Goal: Communication & Community: Answer question/provide support

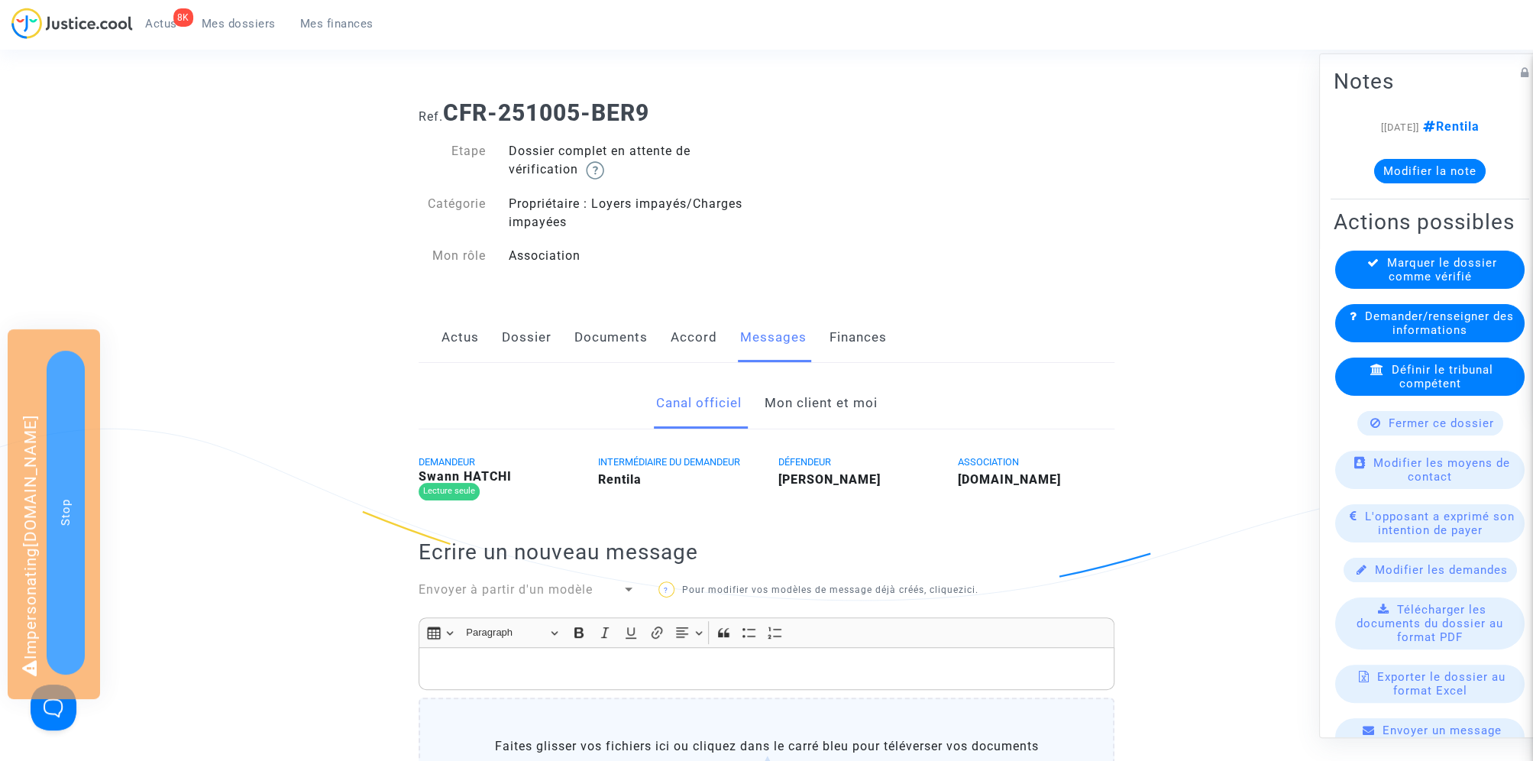
click at [838, 386] on link "Mon client et moi" at bounding box center [820, 403] width 113 height 50
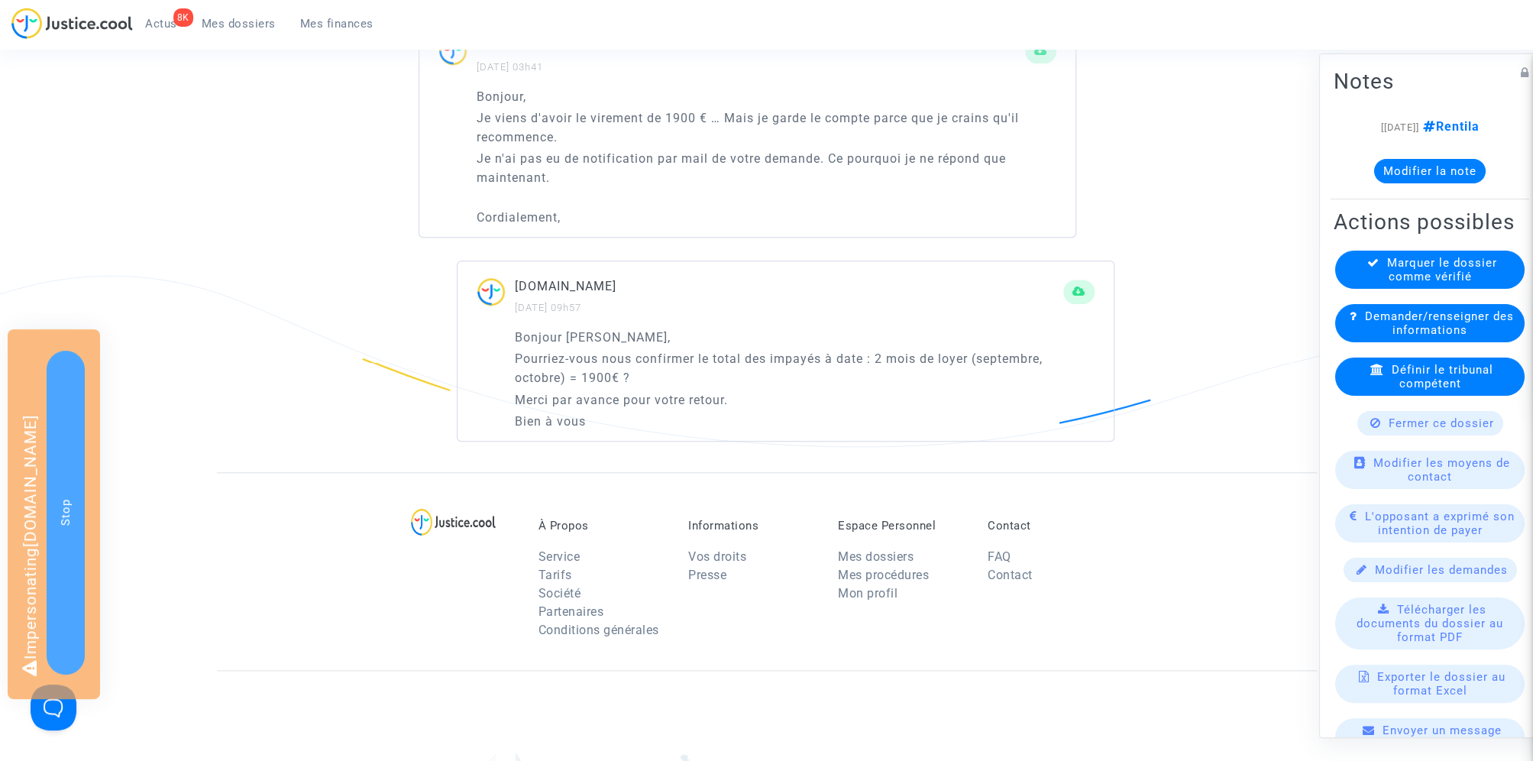
scroll to position [1076, 0]
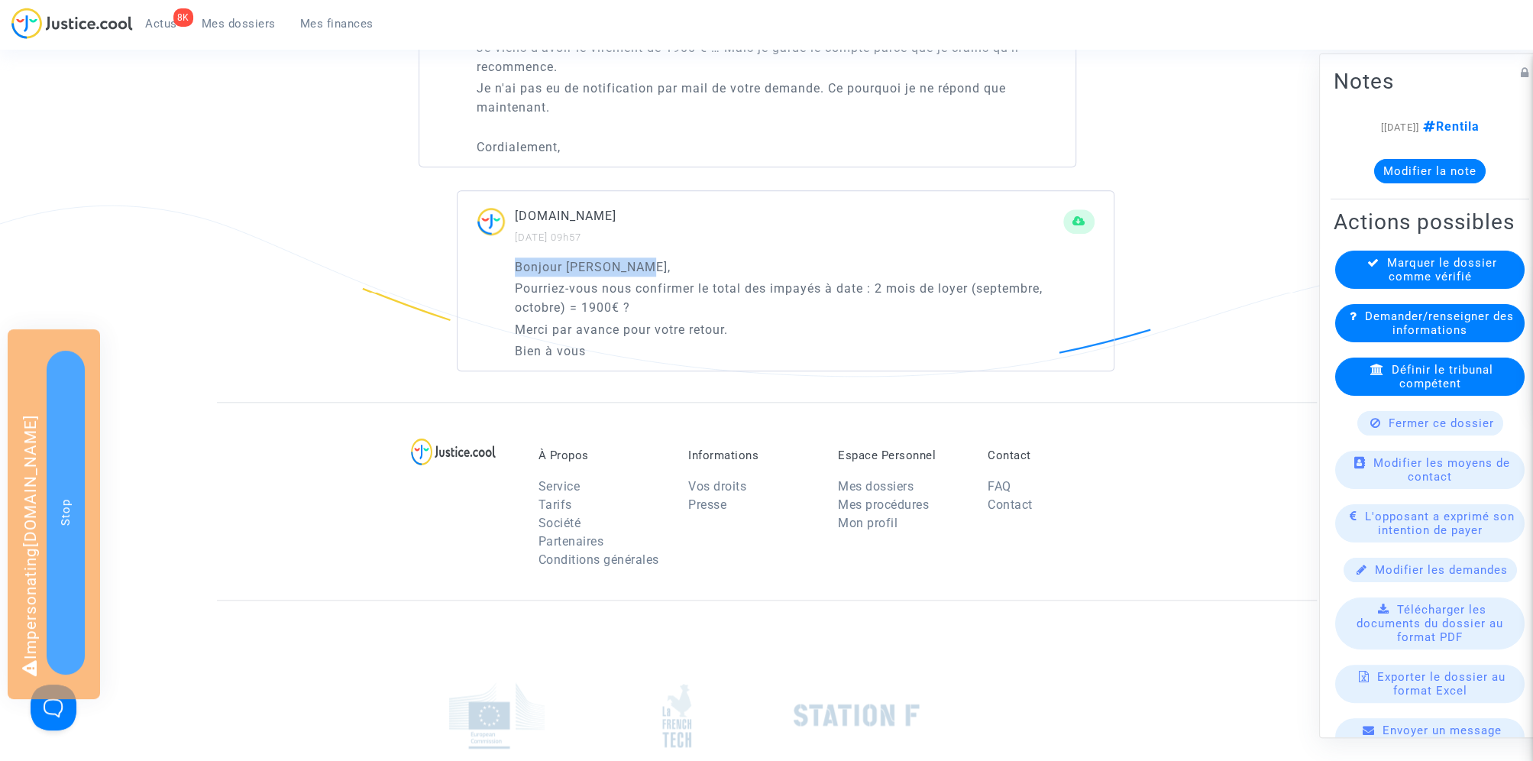
drag, startPoint x: 512, startPoint y: 263, endPoint x: 690, endPoint y: 263, distance: 177.9
click at [690, 263] on div "Bonjour M. Hatchi, Pourriez-vous nous confirmer le total des impayés à date : 2…" at bounding box center [785, 313] width 656 height 113
copy p "Bonjour M. Hatchi,"
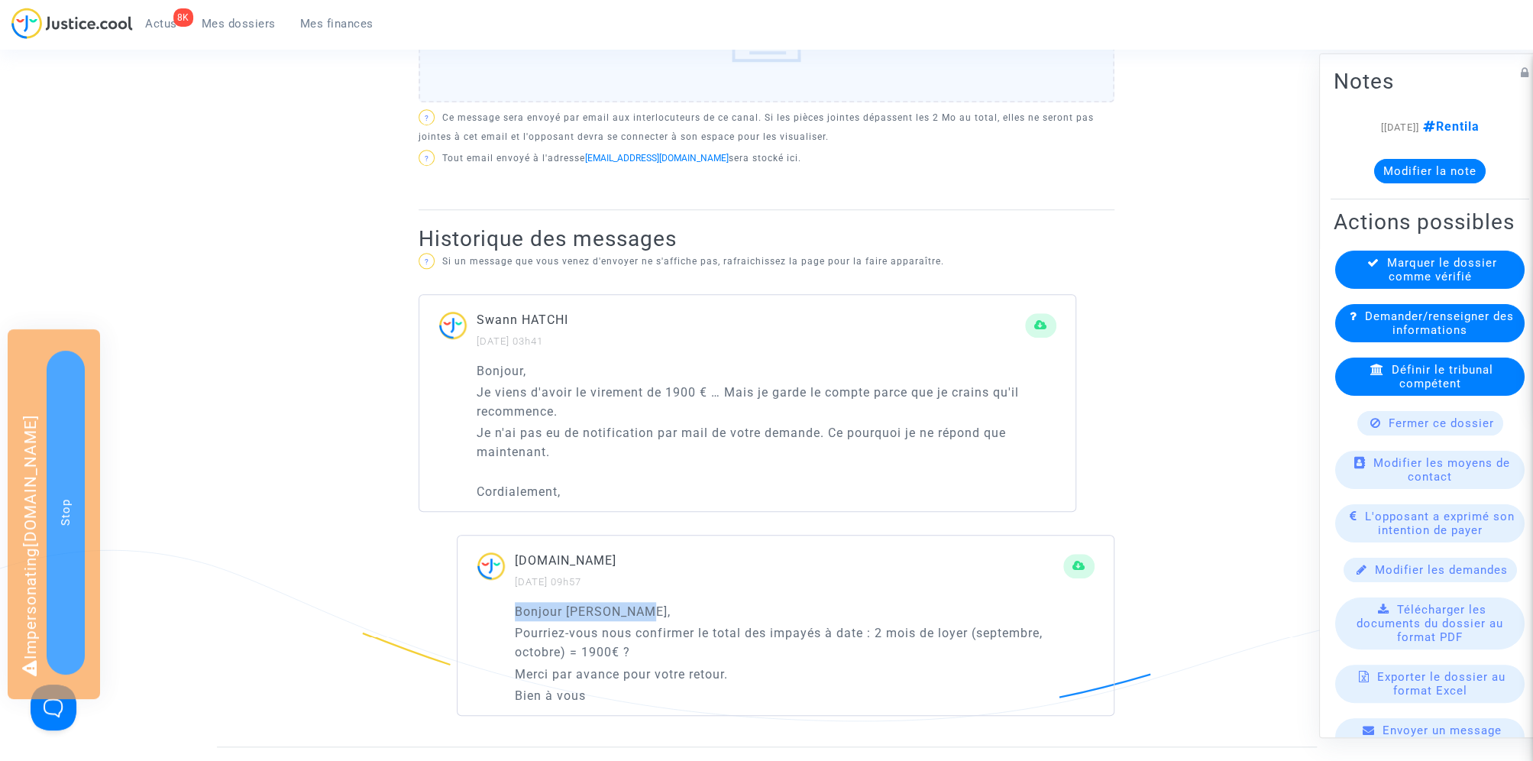
scroll to position [506, 0]
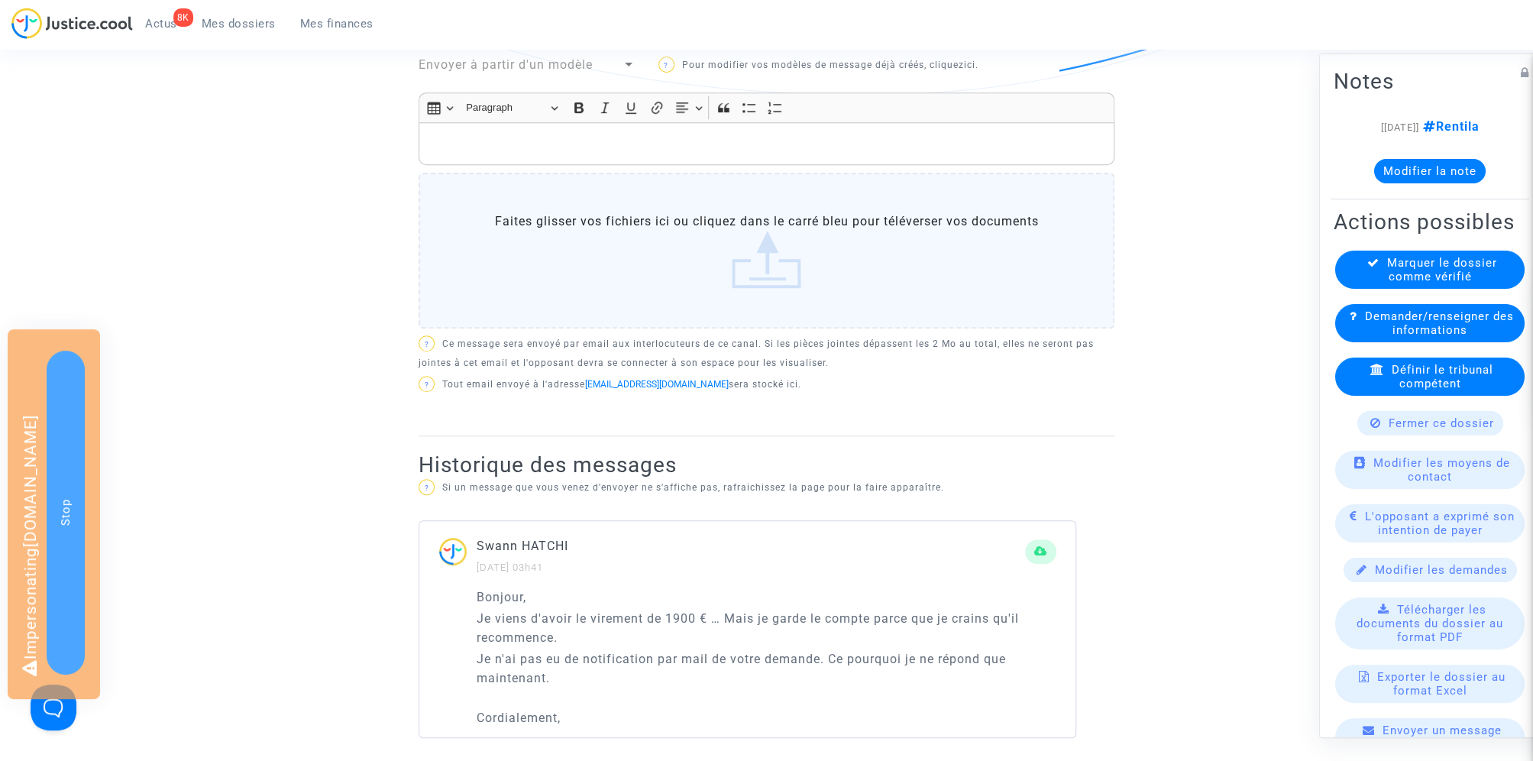
click at [535, 141] on p "Rich Text Editor, main" at bounding box center [767, 143] width 680 height 19
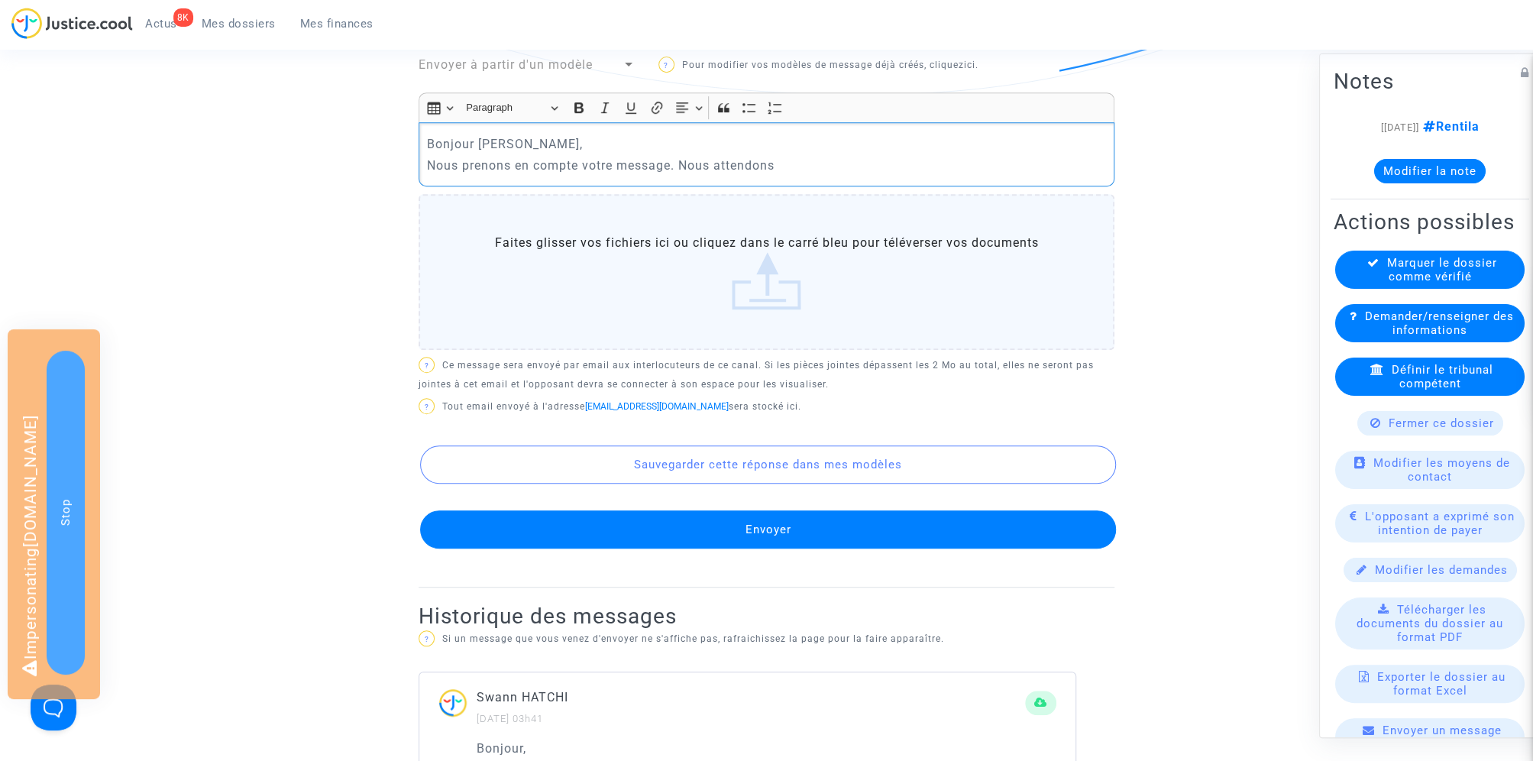
drag, startPoint x: 685, startPoint y: 159, endPoint x: 1029, endPoint y: 159, distance: 343.7
click at [1029, 159] on p "Nous prenons en compte votre message. Nous attendons" at bounding box center [767, 165] width 680 height 19
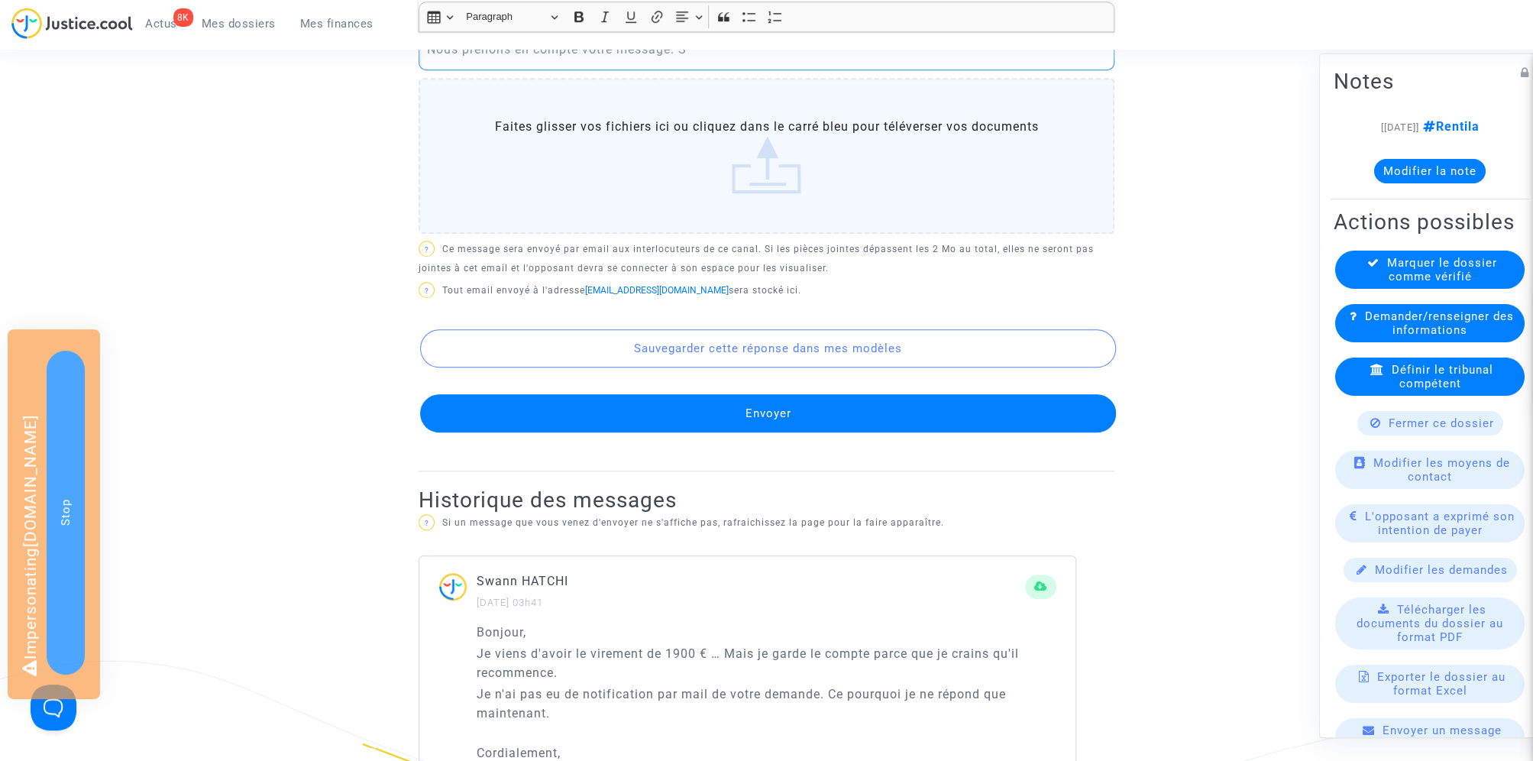
scroll to position [348, 0]
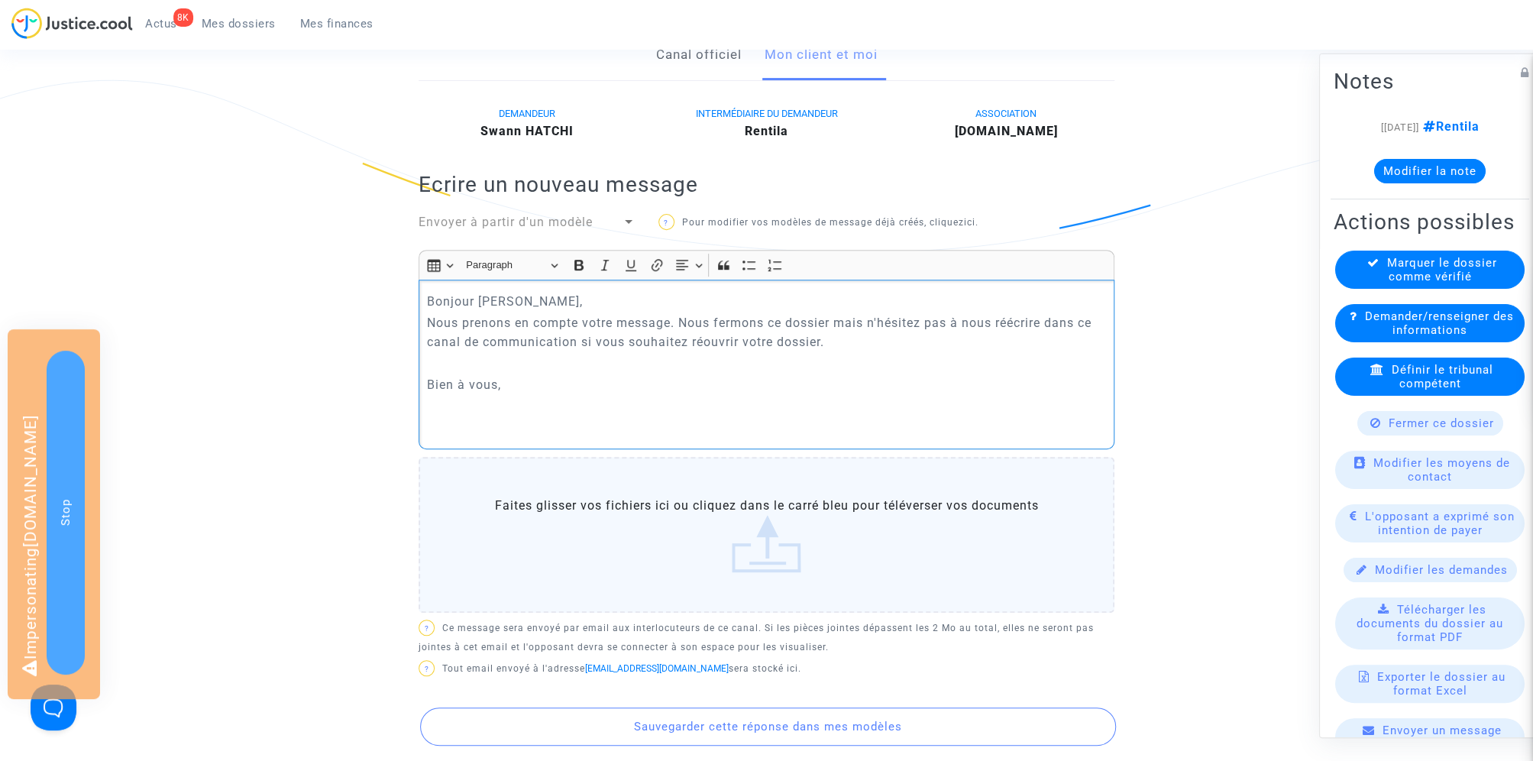
click at [653, 357] on p "Rich Text Editor, main" at bounding box center [767, 363] width 680 height 19
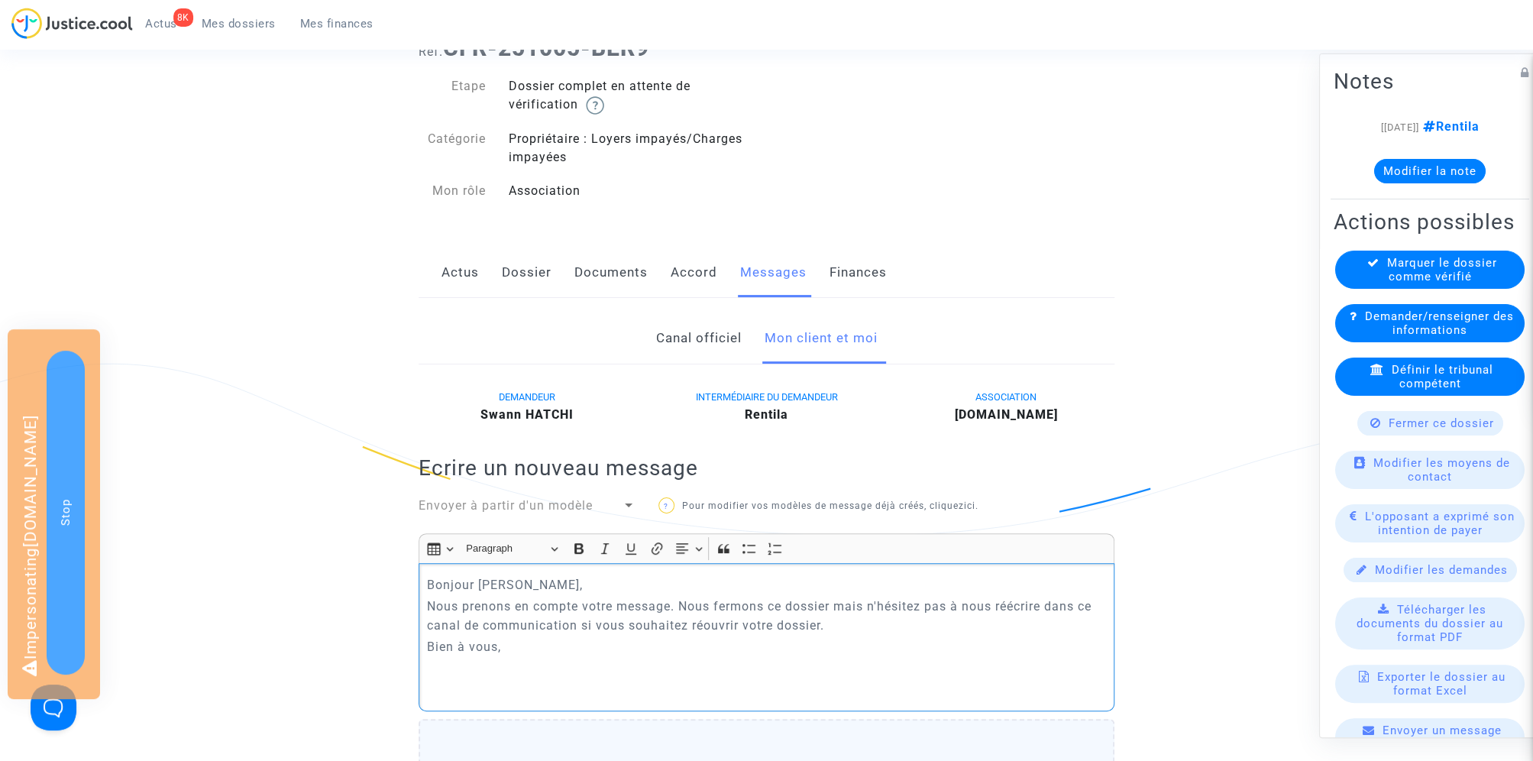
scroll to position [63, 0]
click at [513, 676] on p "Rich Text Editor, main" at bounding box center [767, 670] width 680 height 19
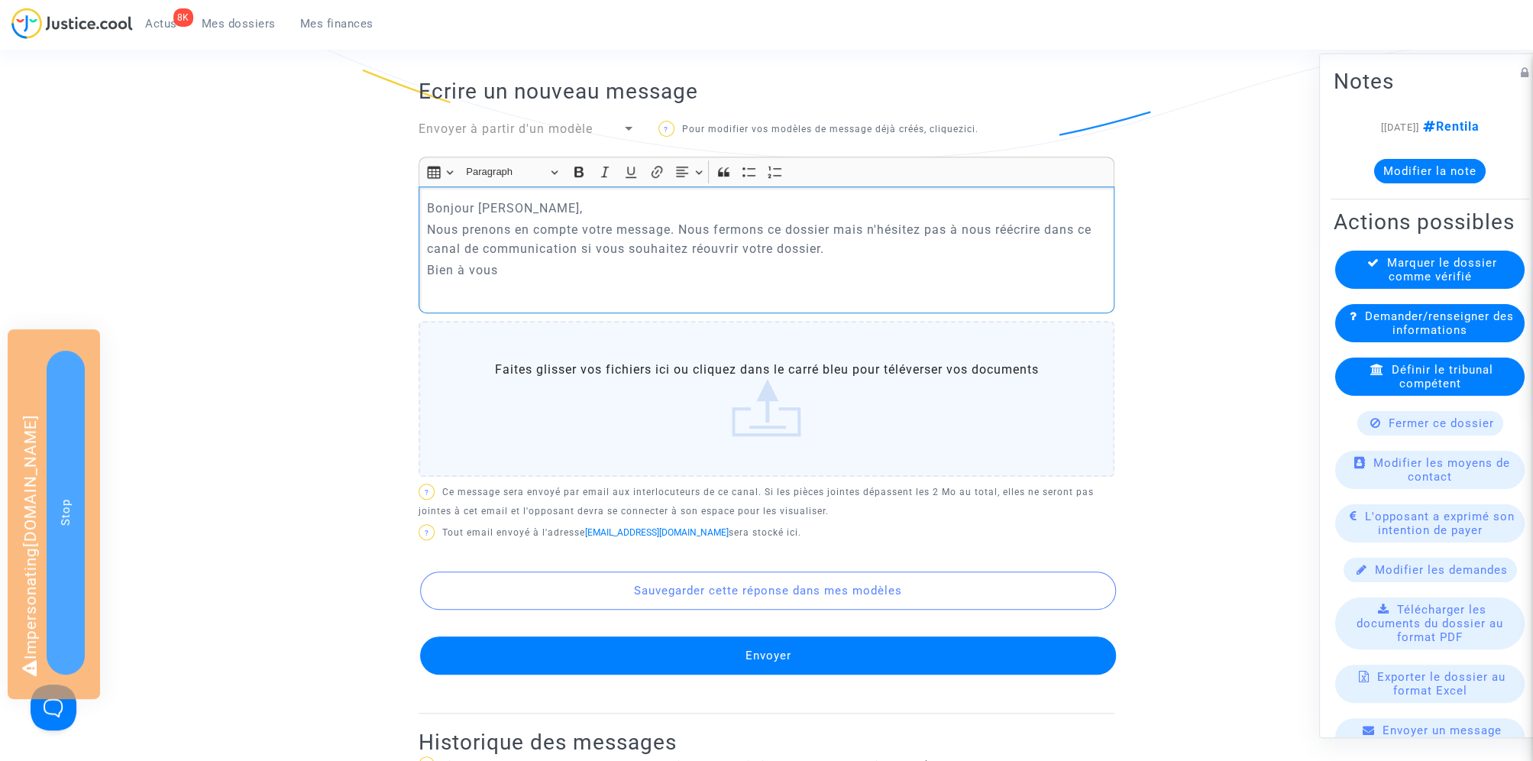
scroll to position [447, 0]
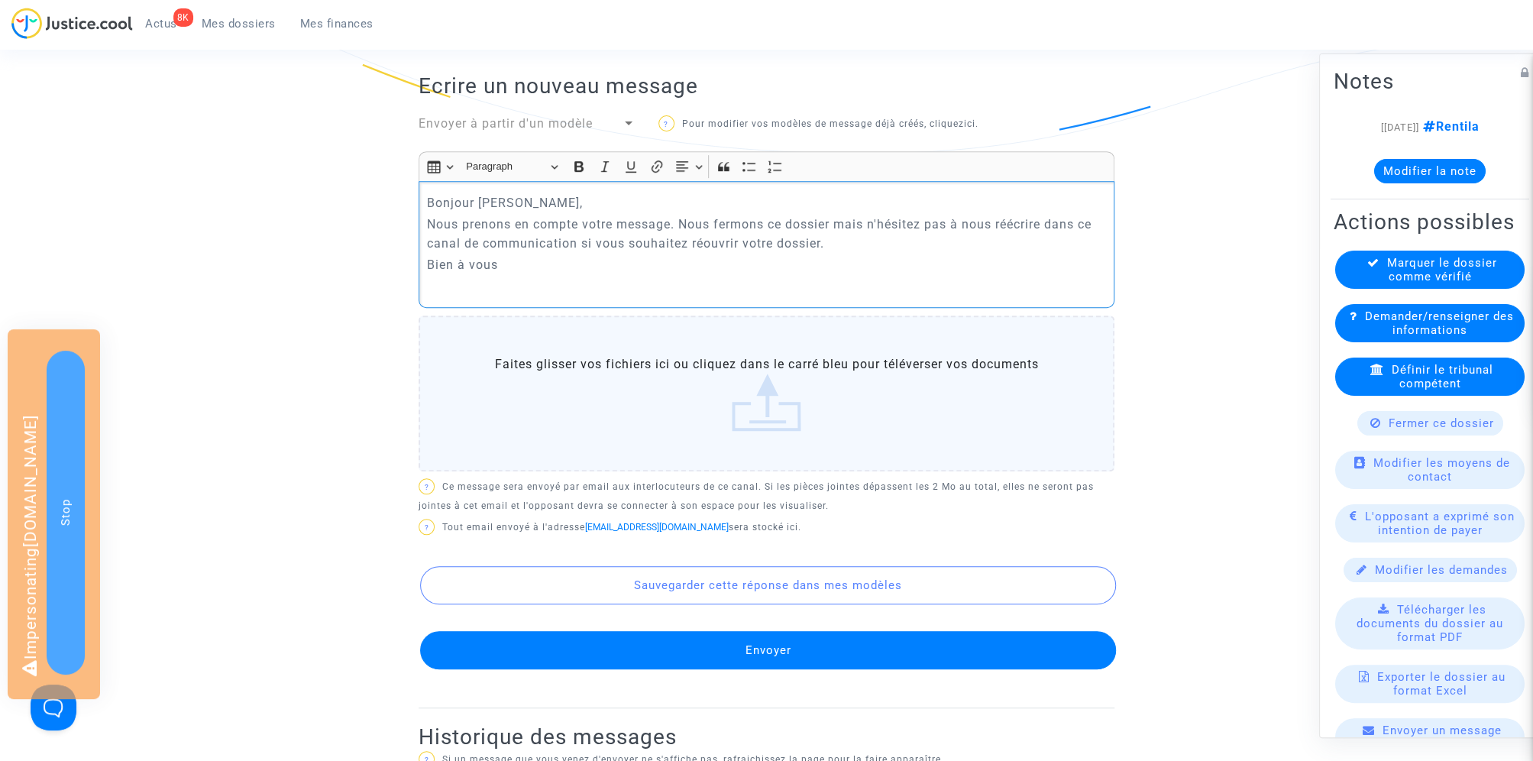
click at [778, 211] on div "Bonjour M. Hatchi, Nous prenons en compte votre message. Nous fermons ce dossie…" at bounding box center [767, 244] width 696 height 126
click at [778, 217] on p "Nous prenons en compte votre message. Nous fermons ce dossier mais n'hésitez pa…" at bounding box center [767, 234] width 680 height 38
click at [764, 251] on p "Nous prenons en compte votre message. Nous fermons le dossier mais n'hésitez pa…" at bounding box center [767, 234] width 680 height 38
click at [764, 264] on p "Bien à vous" at bounding box center [767, 264] width 680 height 19
click at [687, 239] on p "Nous prenons en compte votre message. Nous fermons le dossier mais n'hésitez pa…" at bounding box center [767, 234] width 680 height 38
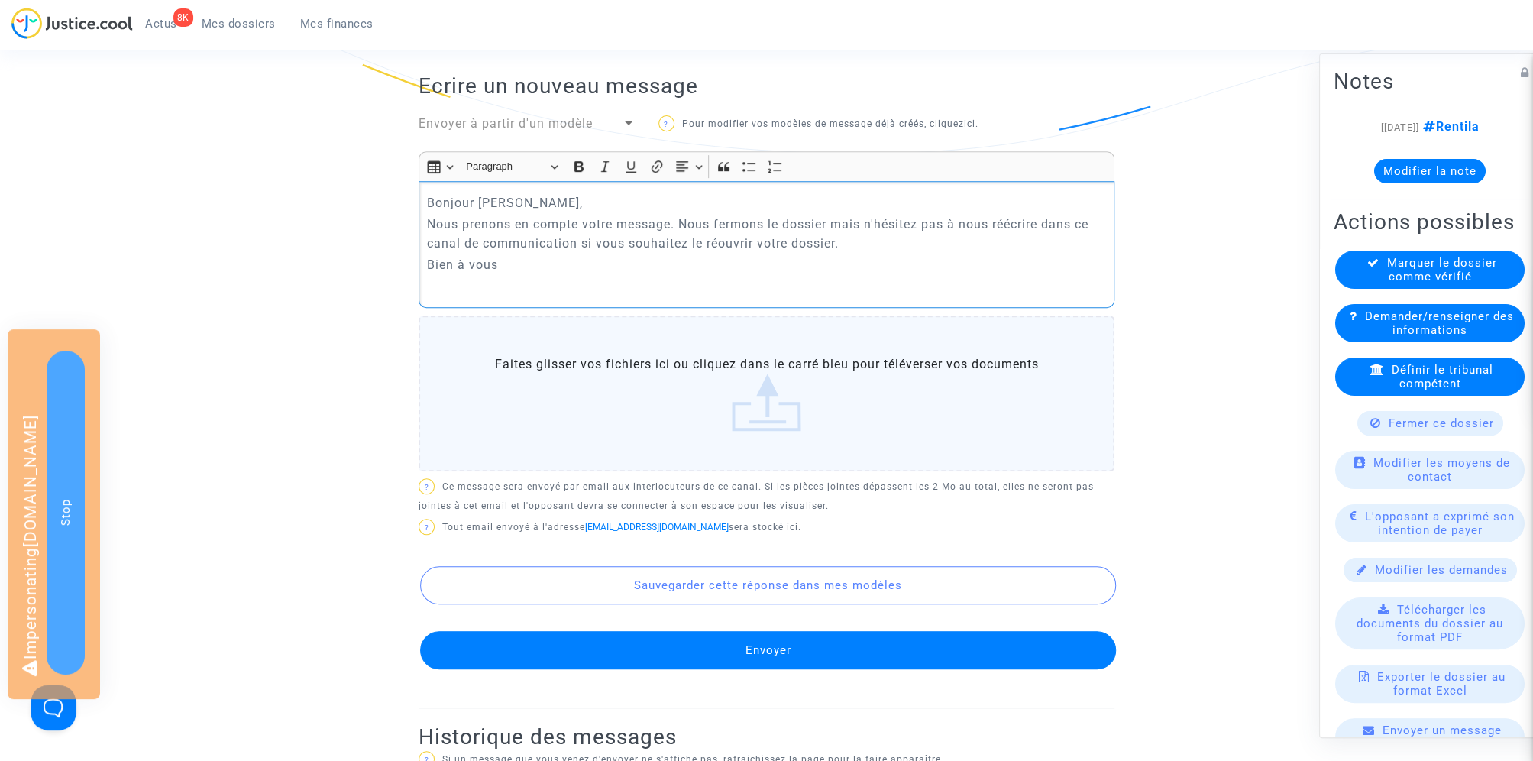
click at [824, 246] on p "Nous prenons en compte votre message. Nous fermons le dossier mais n'hésitez pa…" at bounding box center [767, 234] width 680 height 38
click at [913, 255] on p "Bien à vous" at bounding box center [767, 264] width 680 height 19
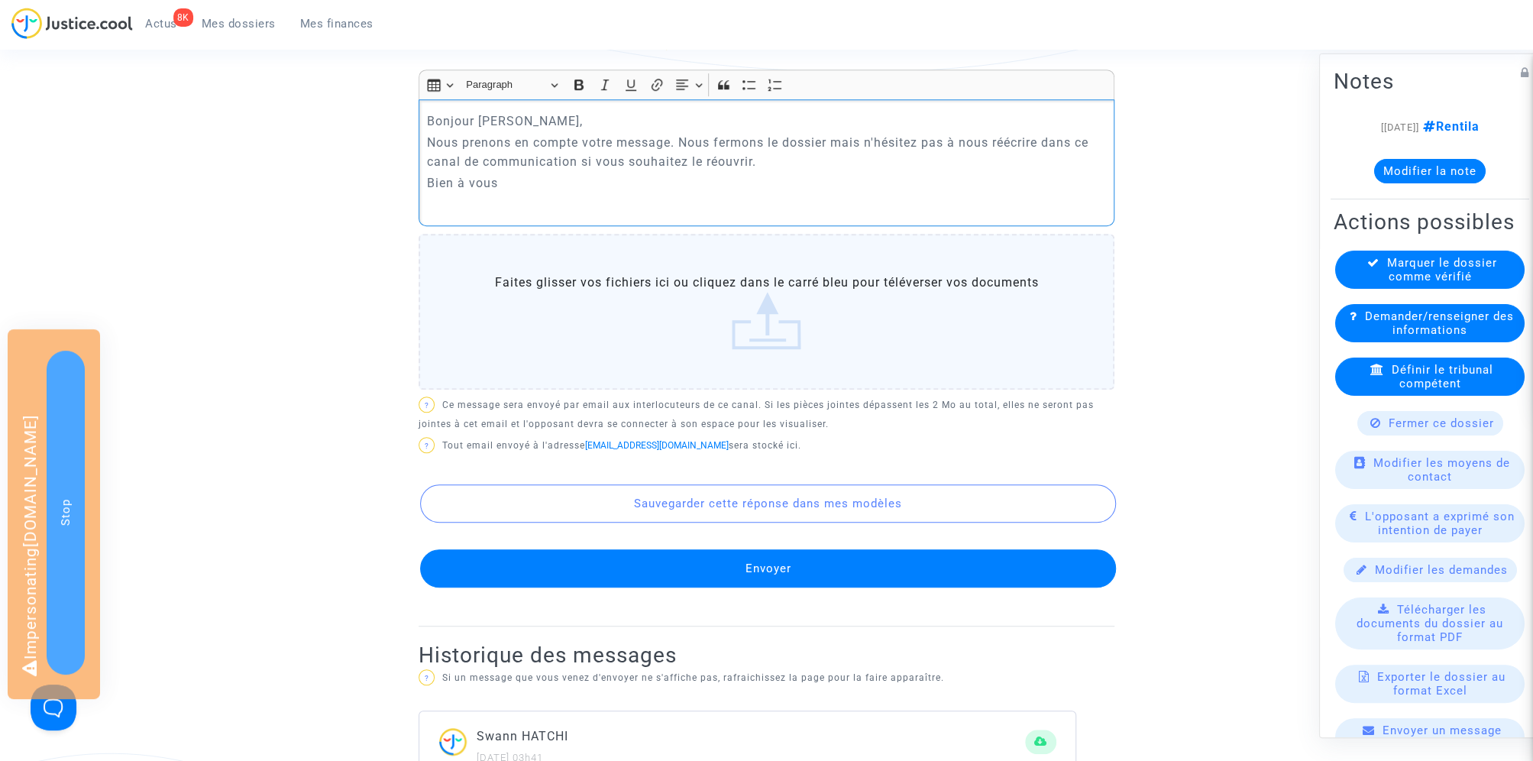
scroll to position [553, 0]
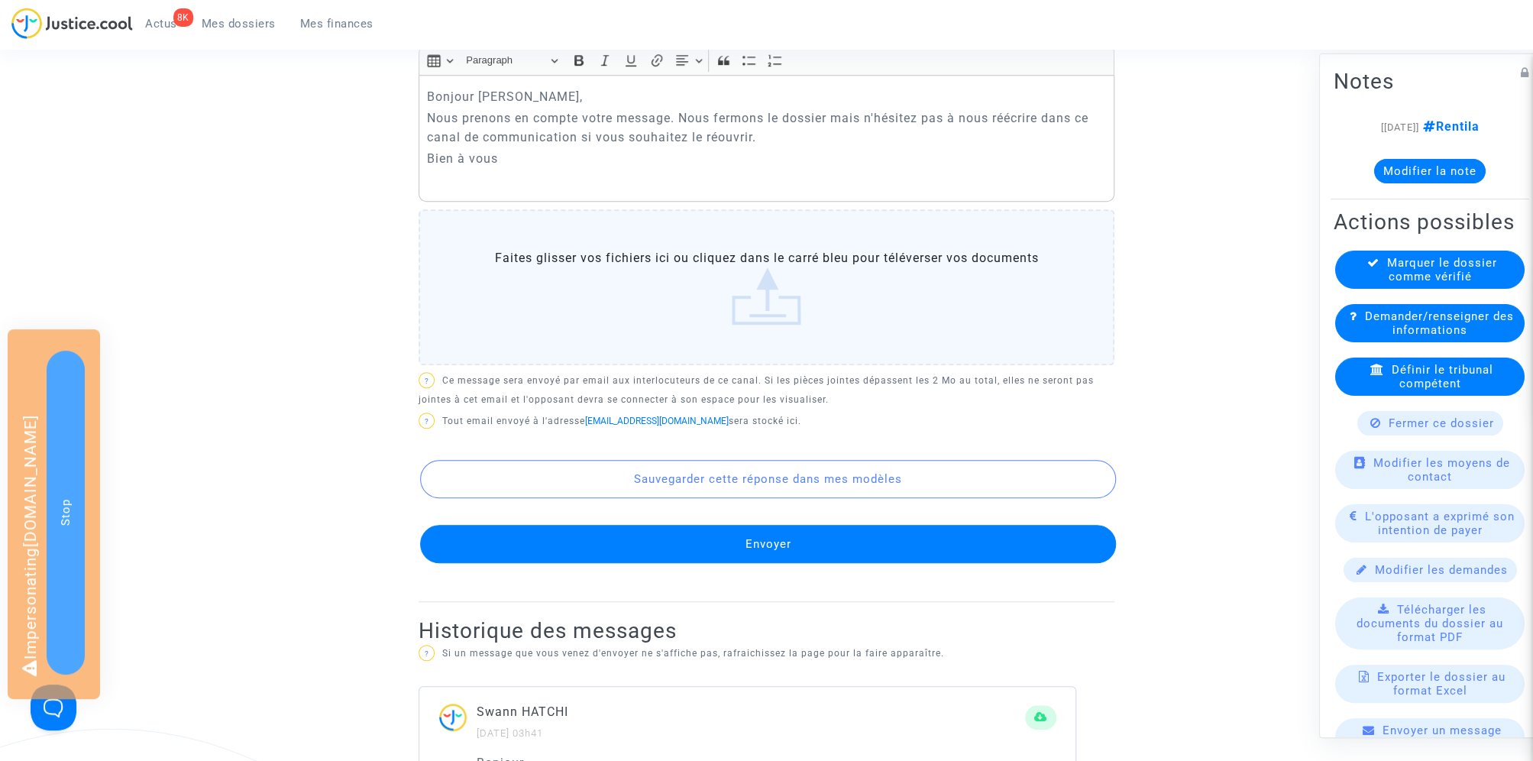
click at [796, 542] on button "Envoyer" at bounding box center [768, 544] width 696 height 38
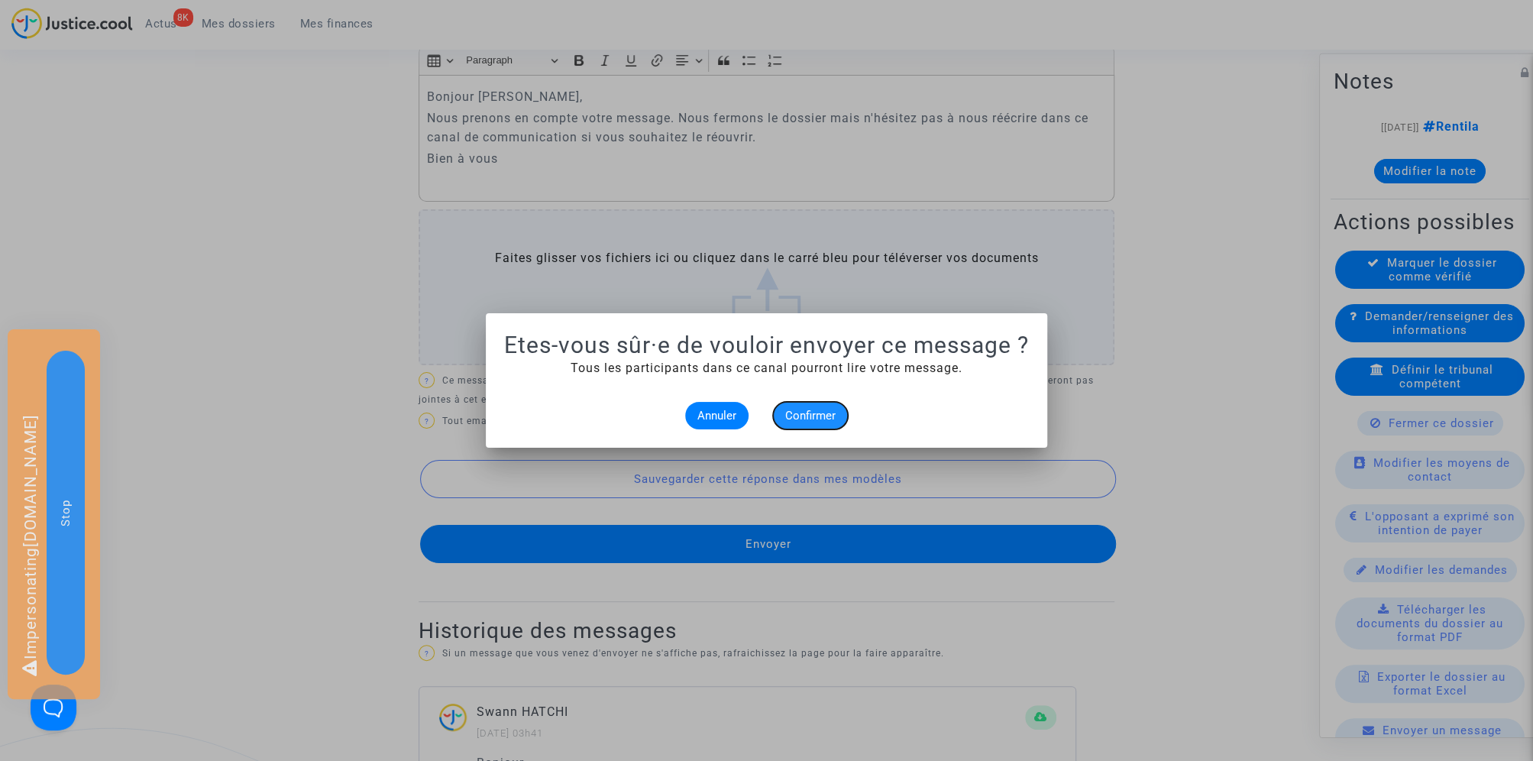
click at [806, 416] on span "Confirmer" at bounding box center [810, 416] width 50 height 14
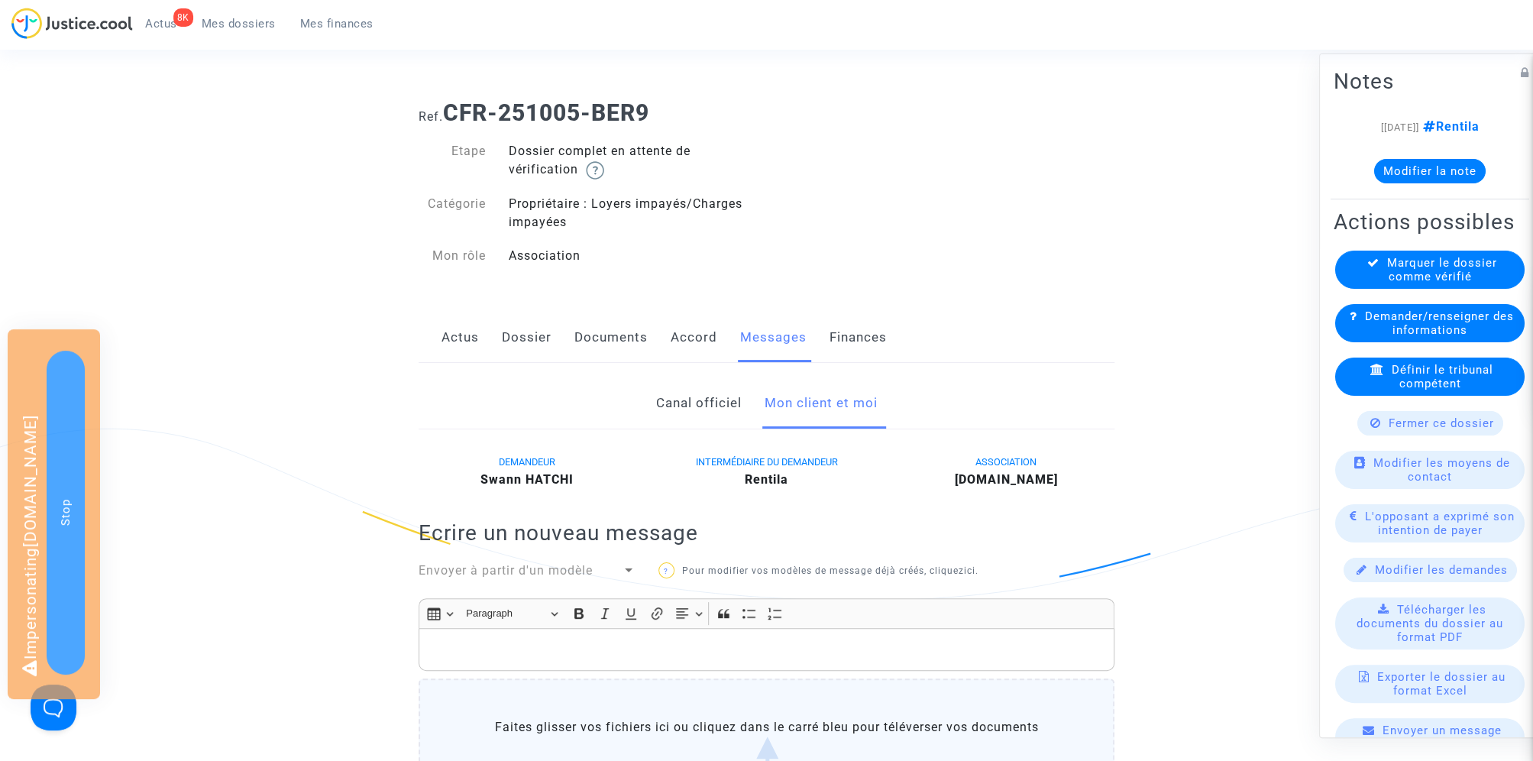
click at [1448, 419] on span "Fermer ce dossier" at bounding box center [1440, 423] width 105 height 14
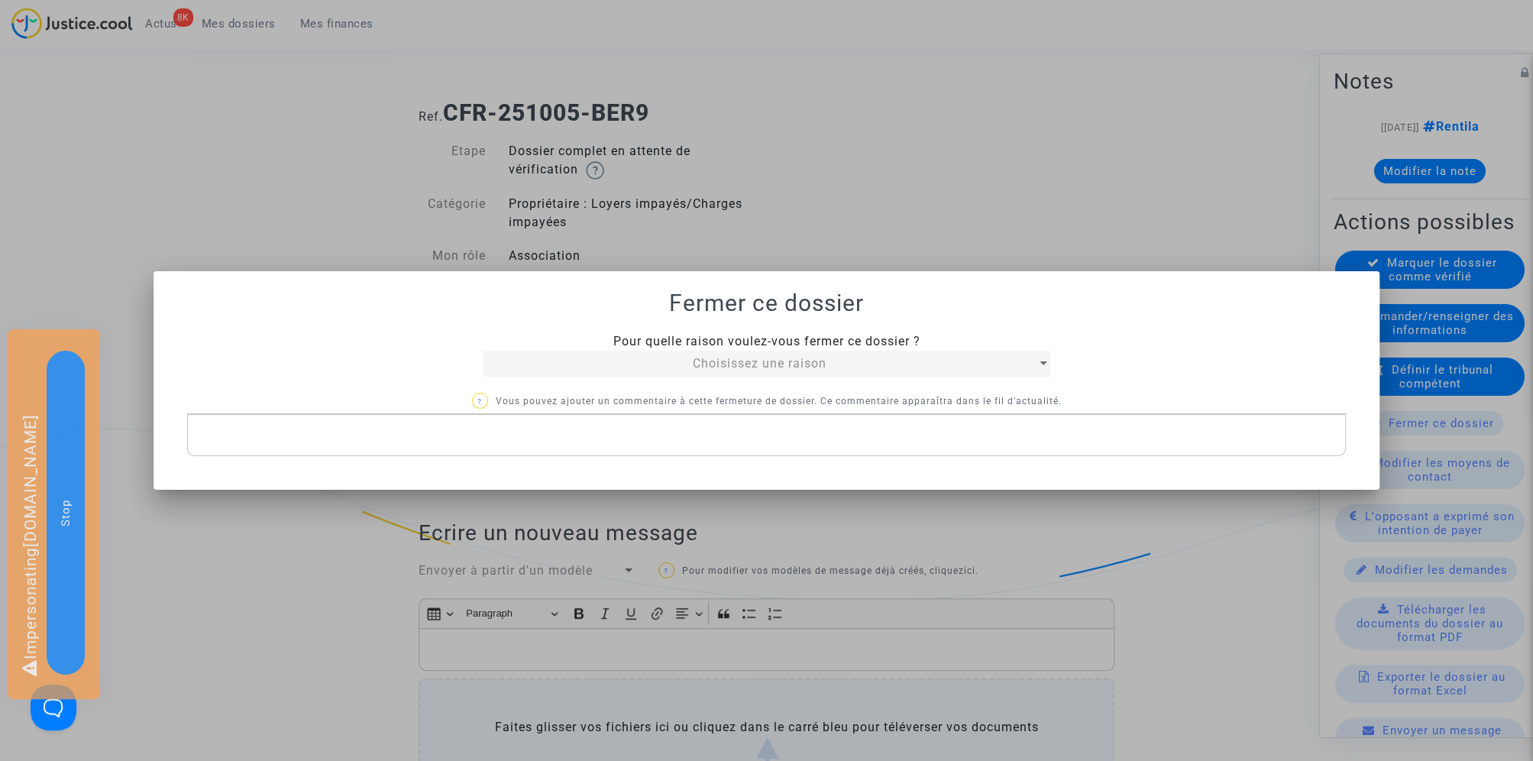
click at [807, 370] on span "Choisissez une raison" at bounding box center [760, 363] width 134 height 15
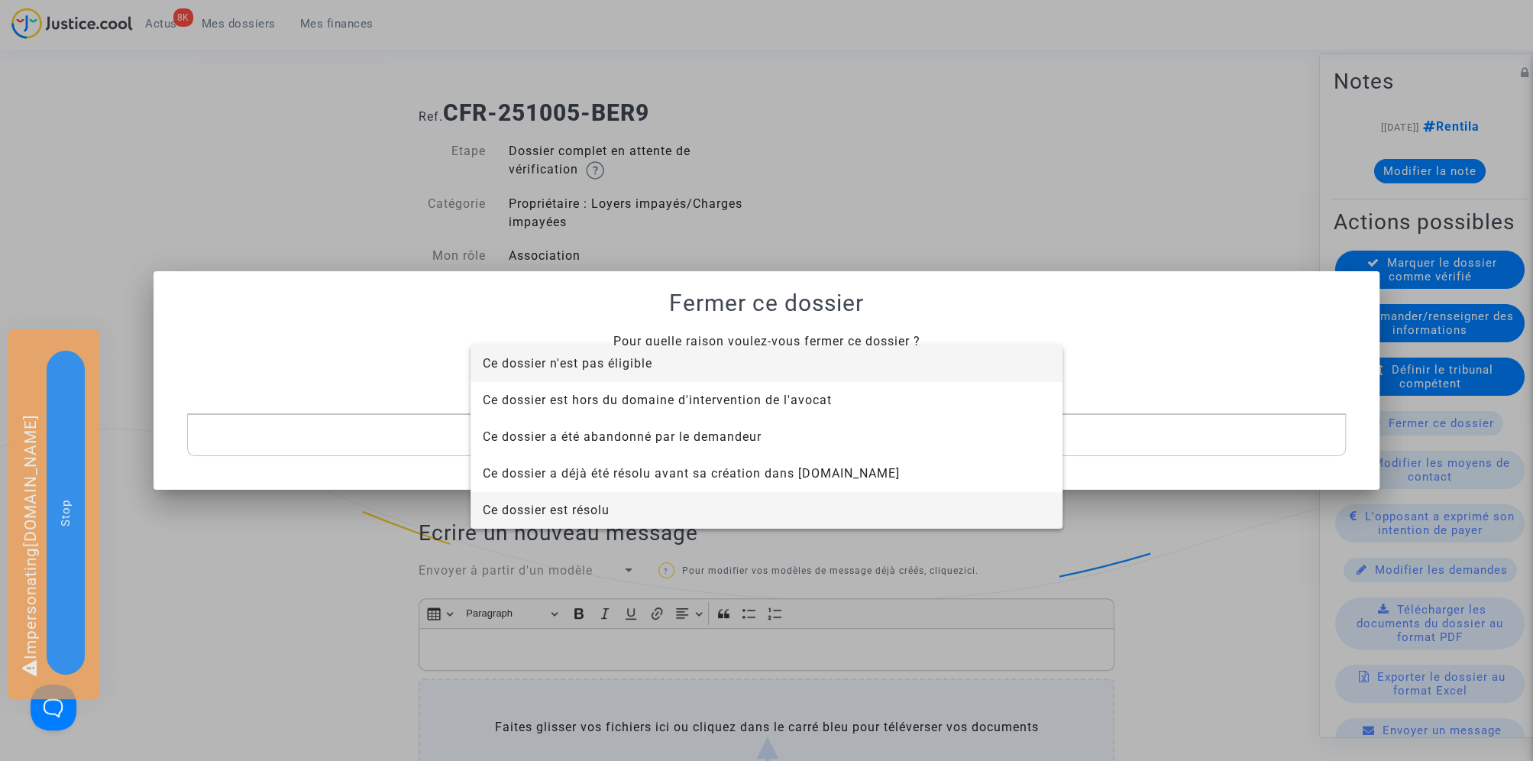
click at [769, 509] on span "Ce dossier est résolu" at bounding box center [767, 510] width 568 height 37
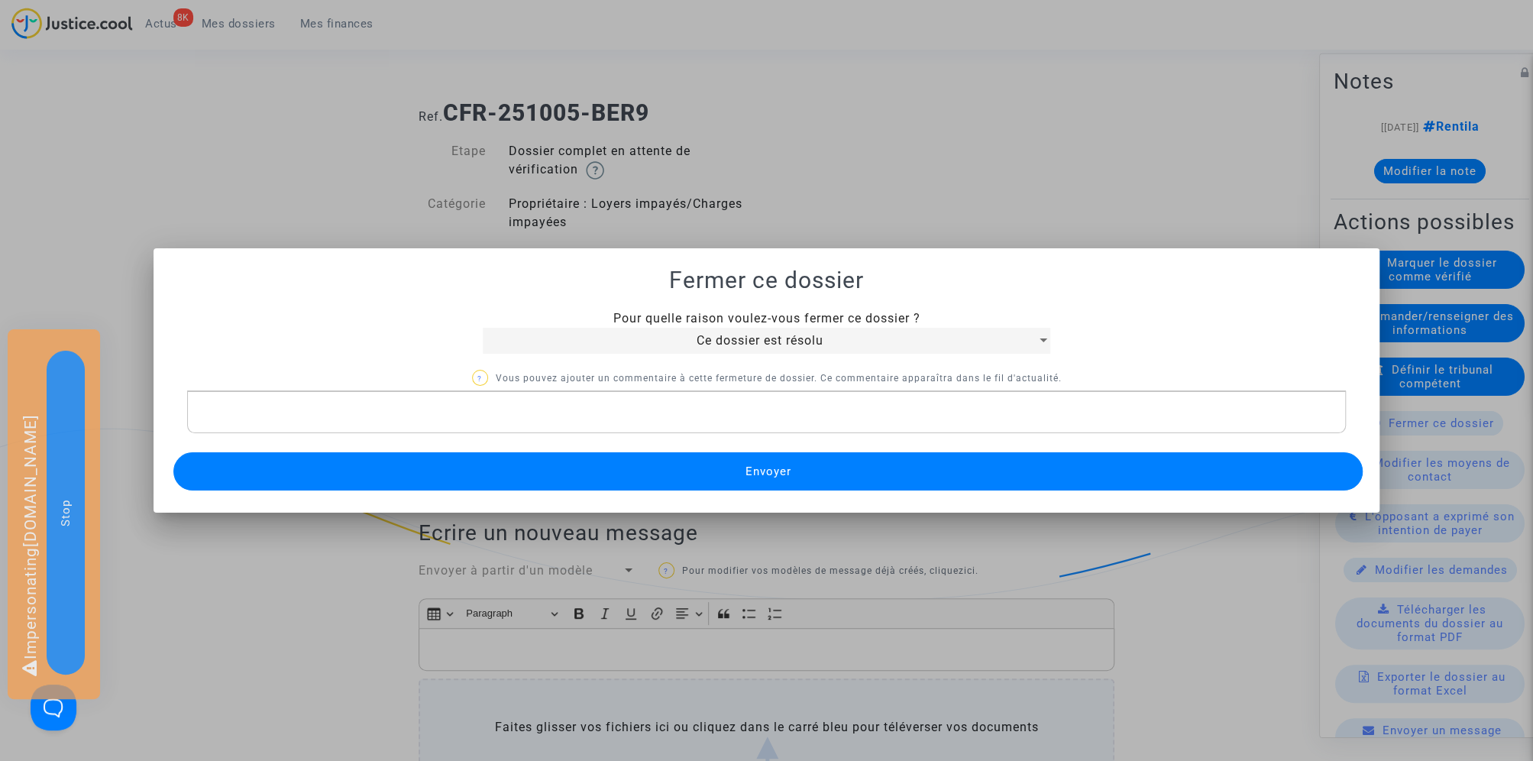
click at [769, 470] on span "Envoyer" at bounding box center [768, 471] width 46 height 14
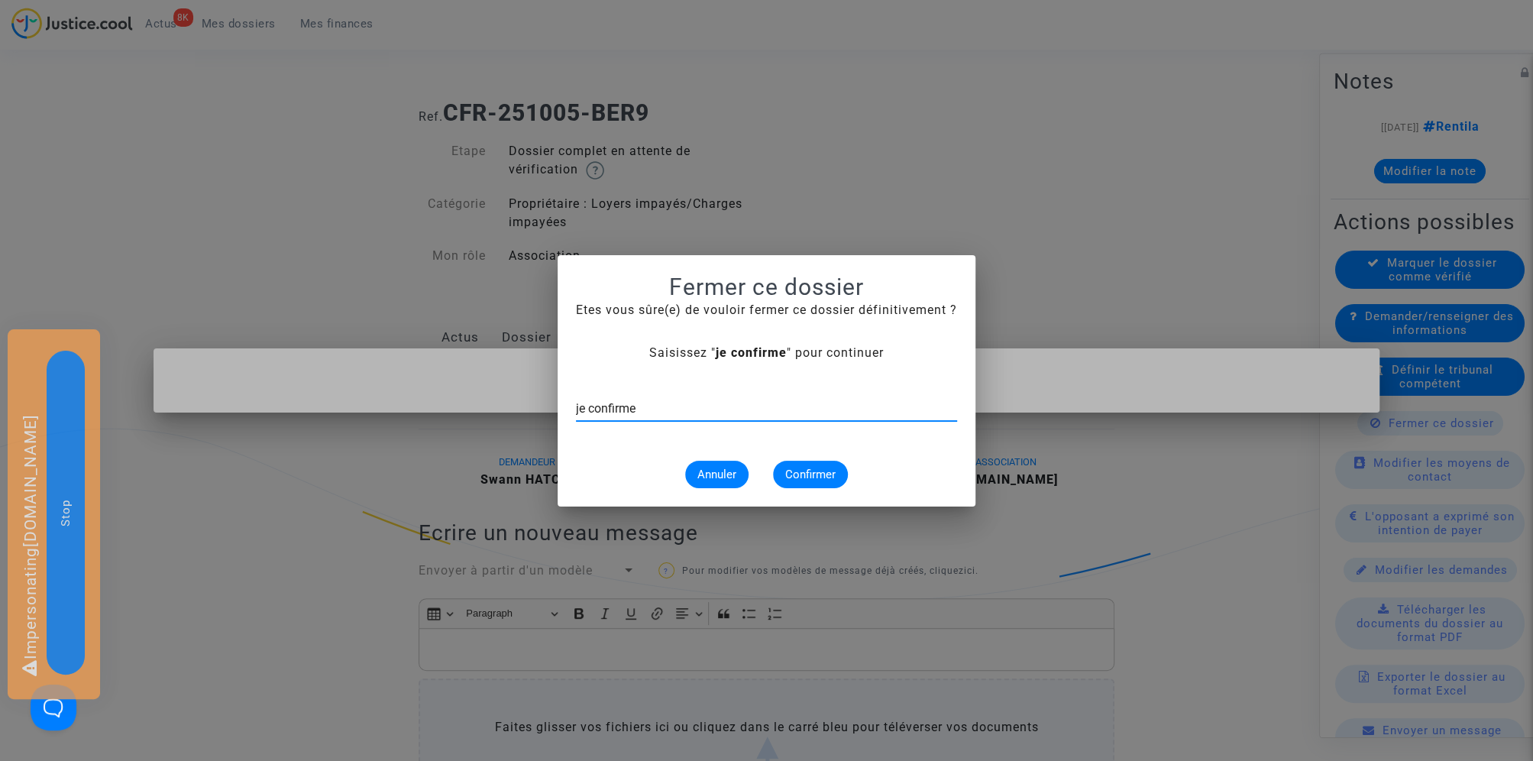
type input "je confirme"
click at [826, 480] on button "Confirmer" at bounding box center [810, 474] width 75 height 27
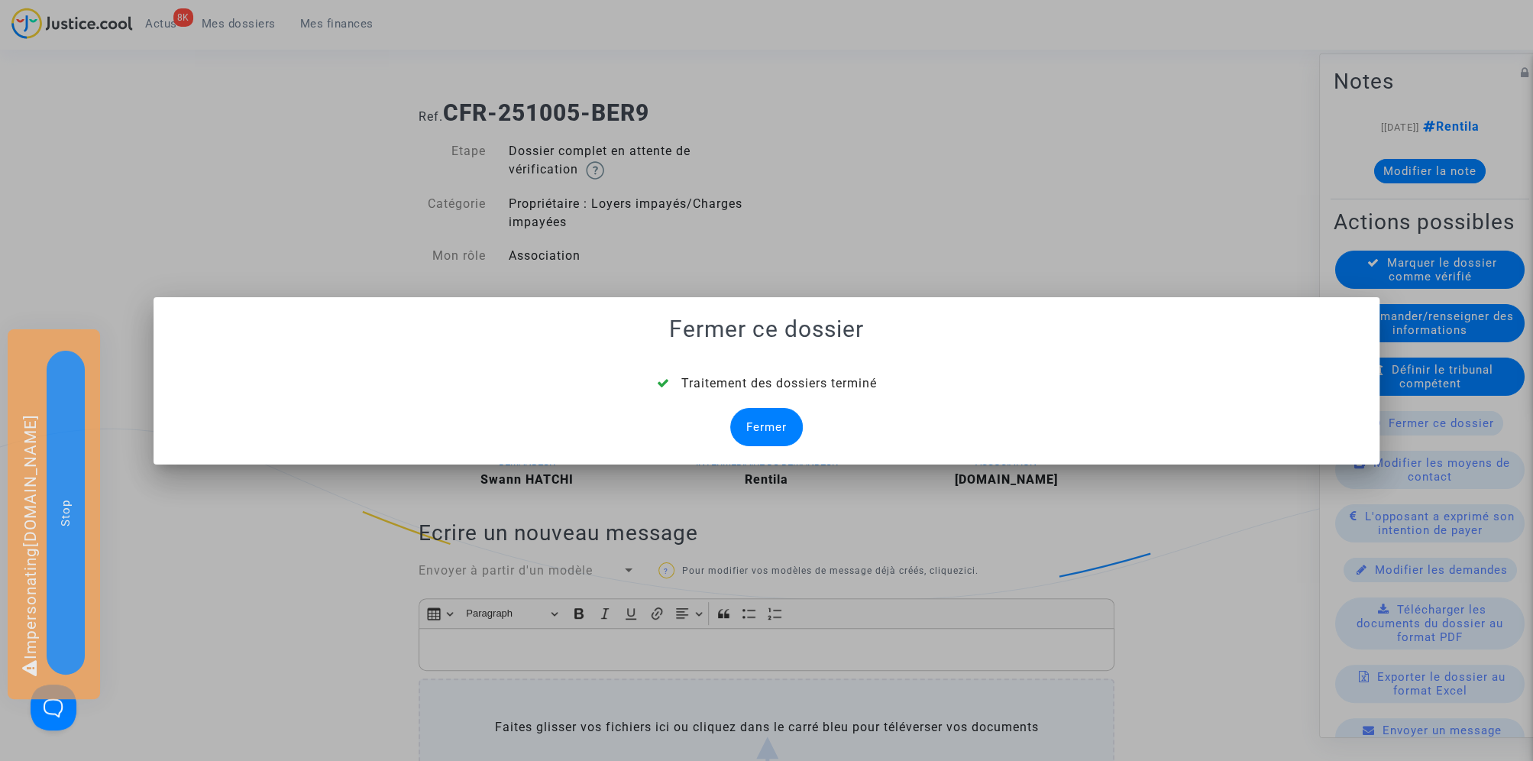
click at [765, 423] on div "Fermer" at bounding box center [766, 427] width 73 height 38
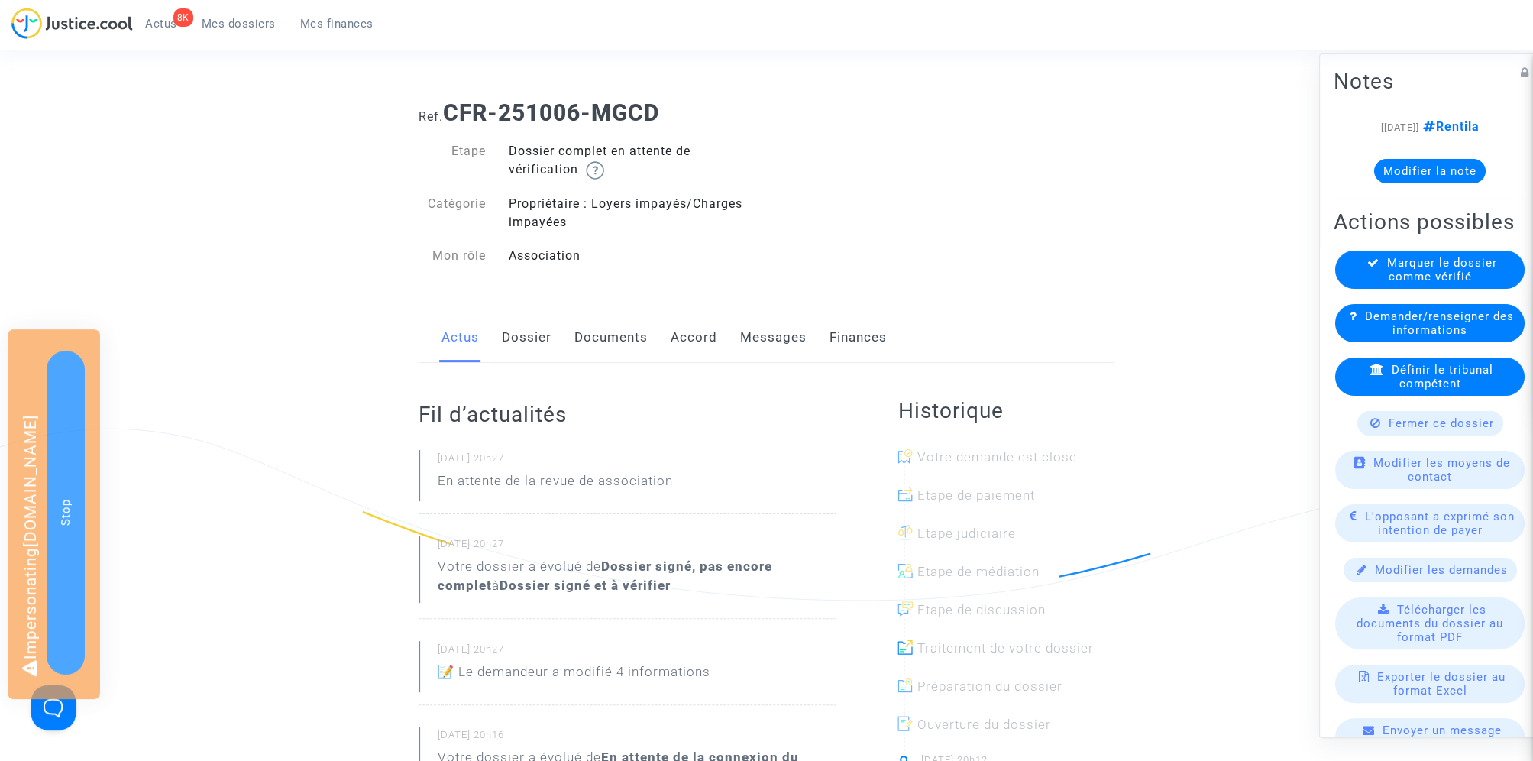
click at [531, 341] on link "Dossier" at bounding box center [527, 337] width 50 height 50
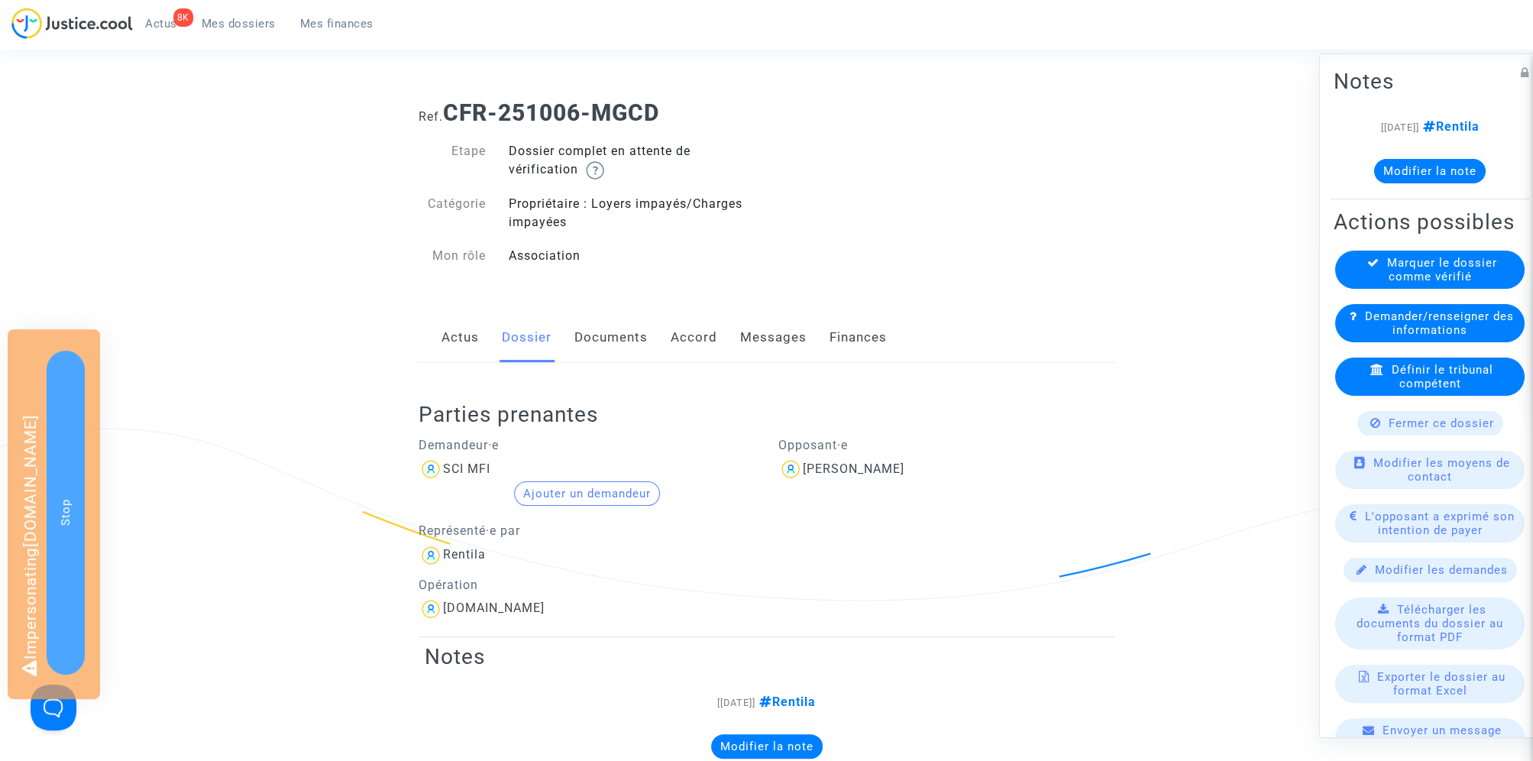
click at [476, 328] on link "Actus" at bounding box center [459, 337] width 37 height 50
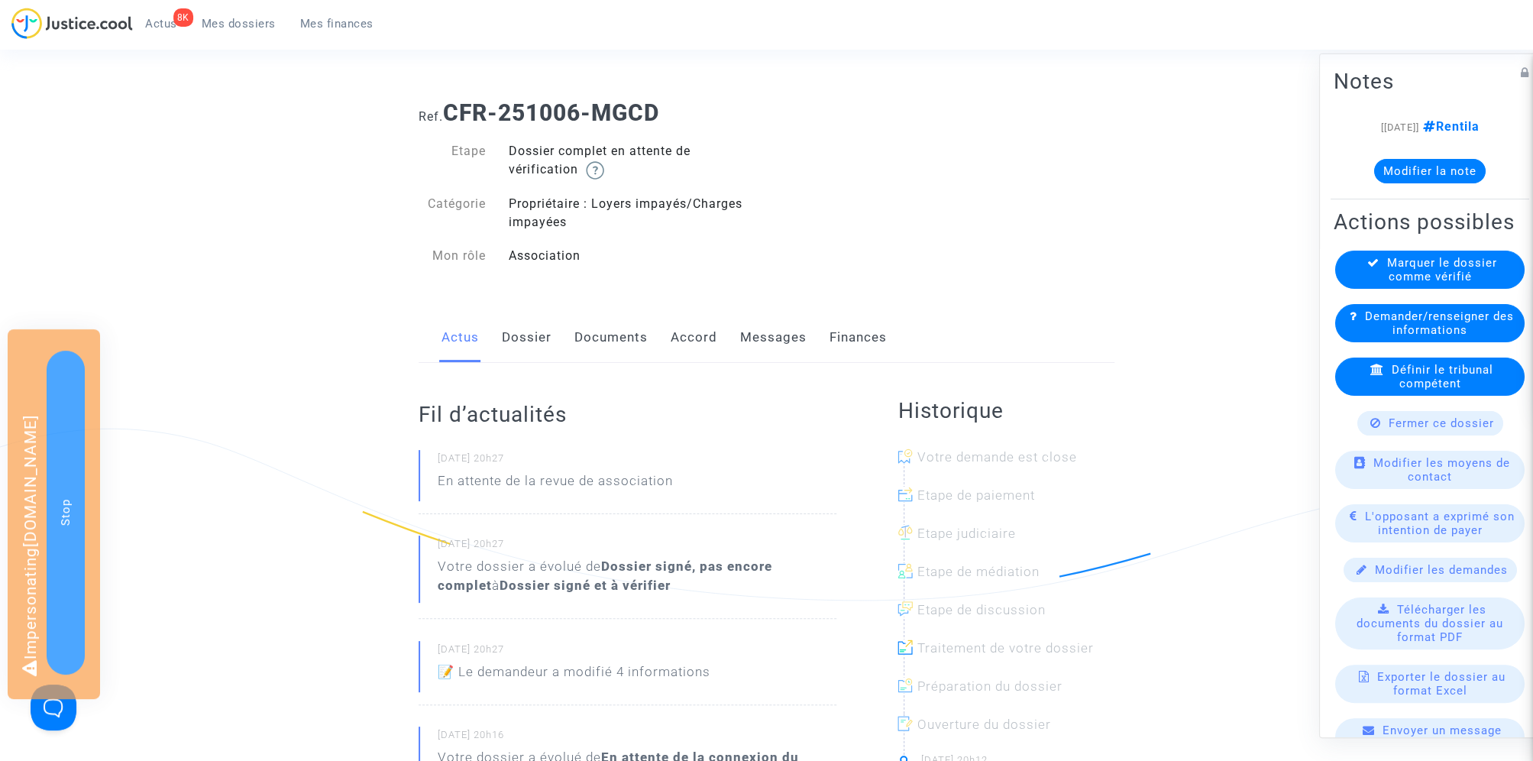
click at [618, 345] on link "Documents" at bounding box center [610, 337] width 73 height 50
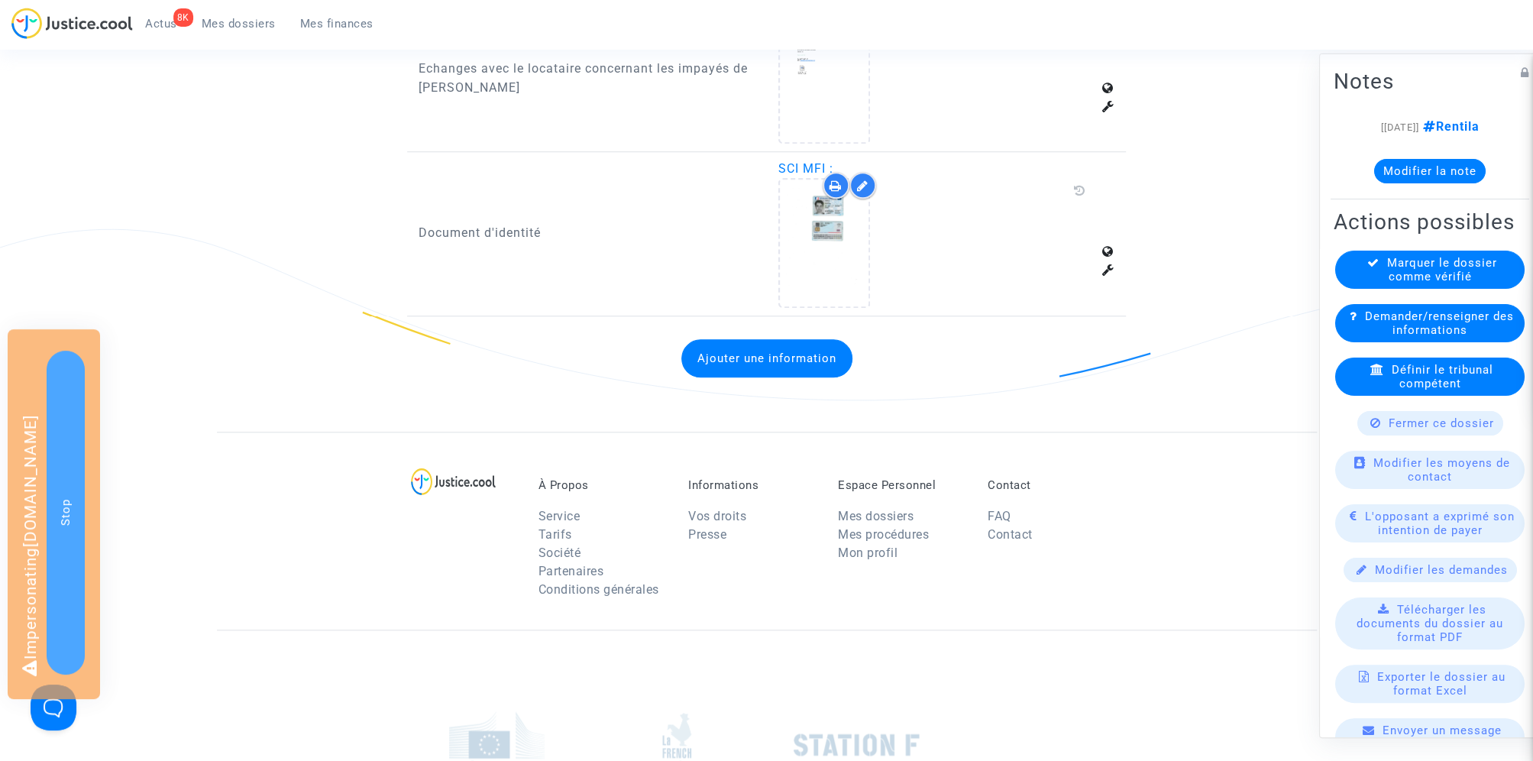
scroll to position [1035, 0]
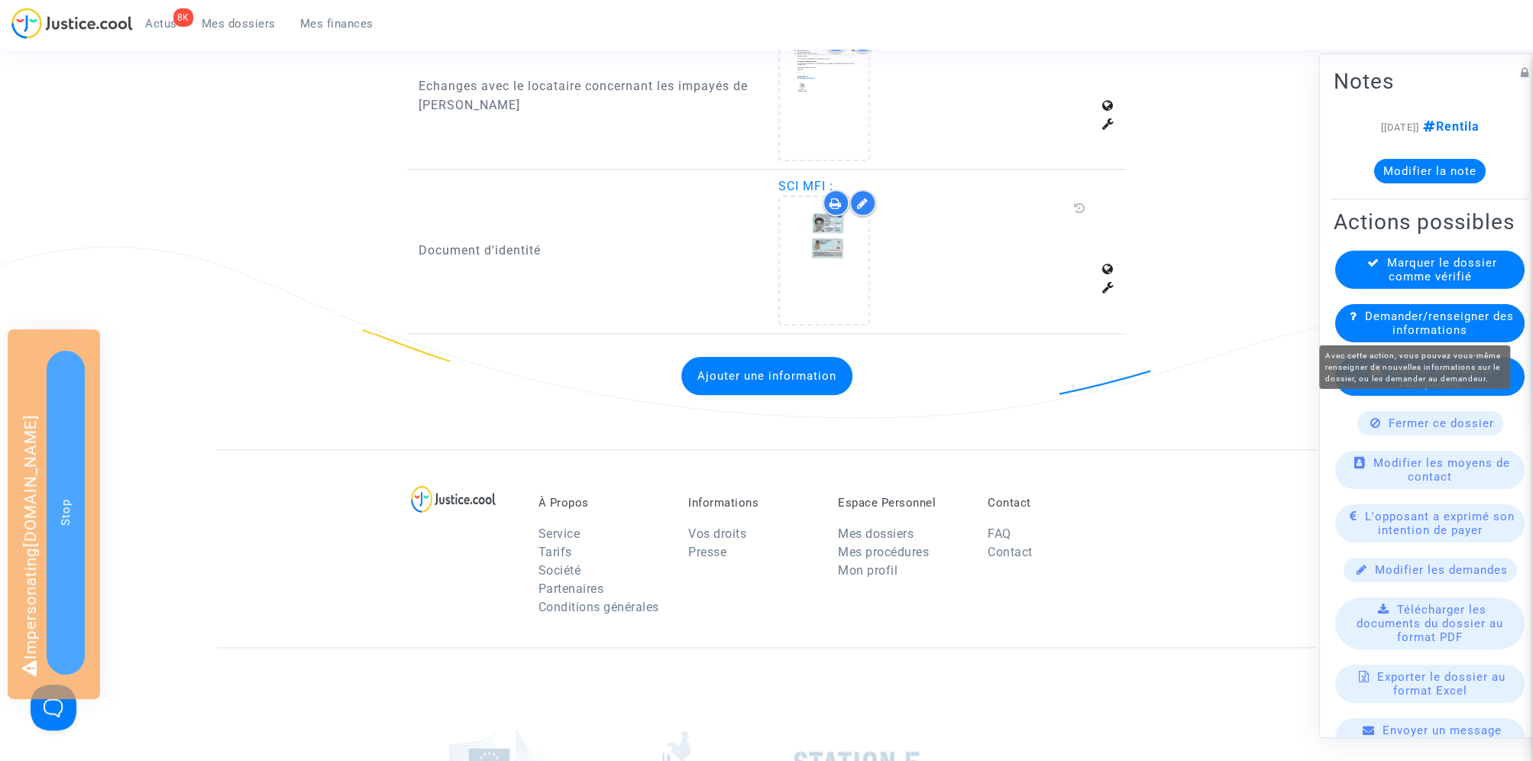
click at [1459, 329] on span "Demander/renseigner des informations" at bounding box center [1439, 322] width 149 height 27
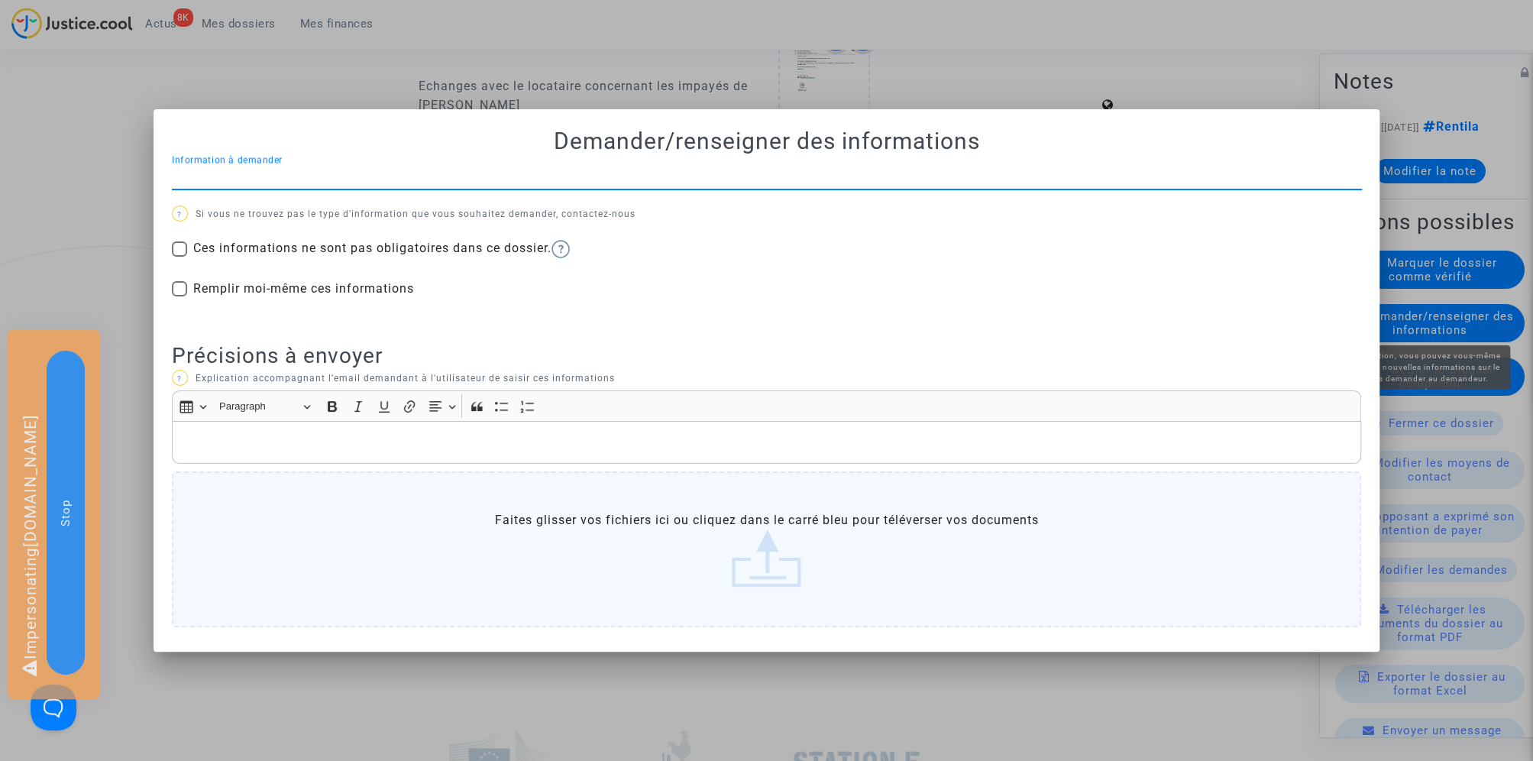
scroll to position [0, 0]
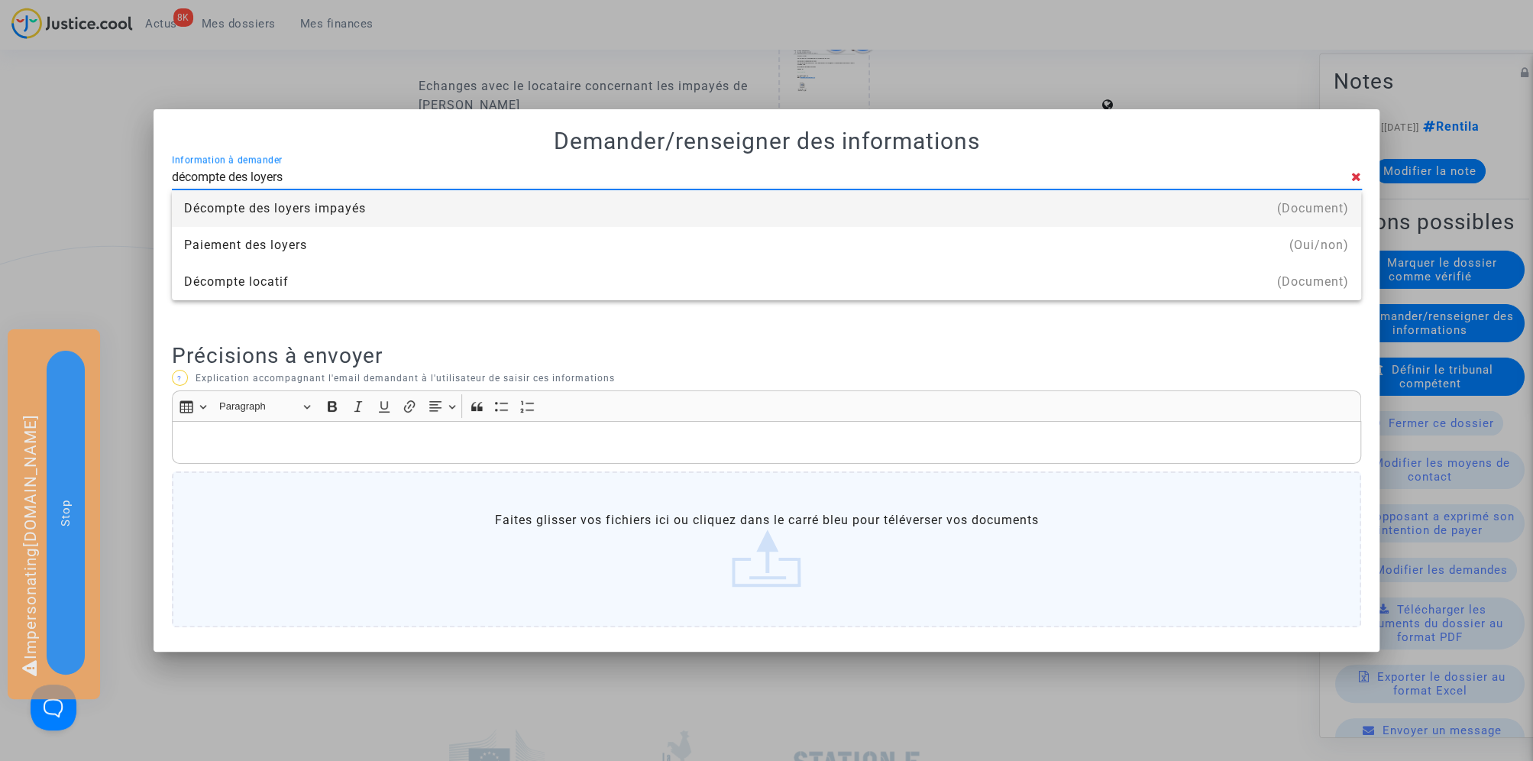
type input "décompte des loyers"
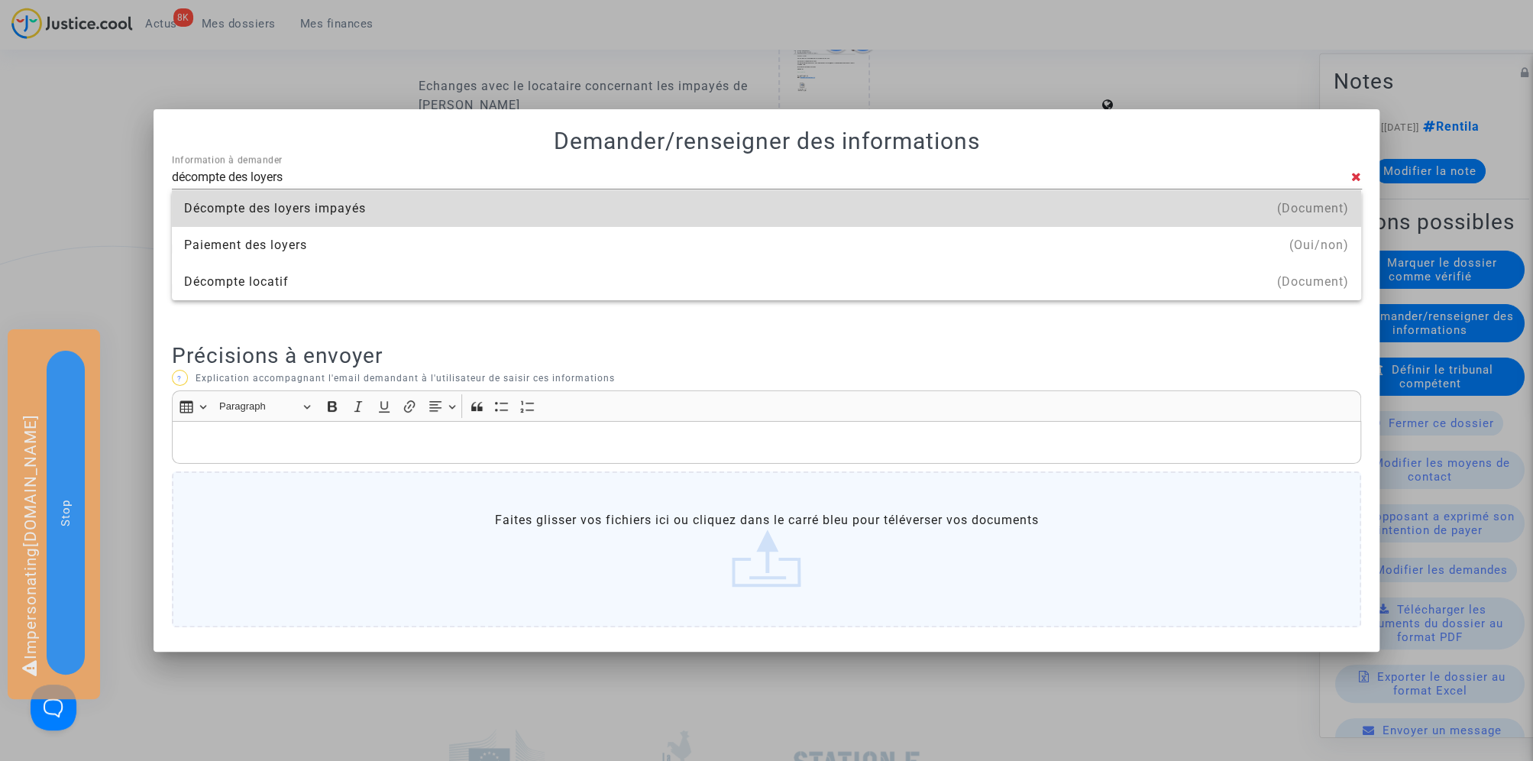
click at [441, 209] on div "Décompte des loyers impayés" at bounding box center [766, 208] width 1165 height 37
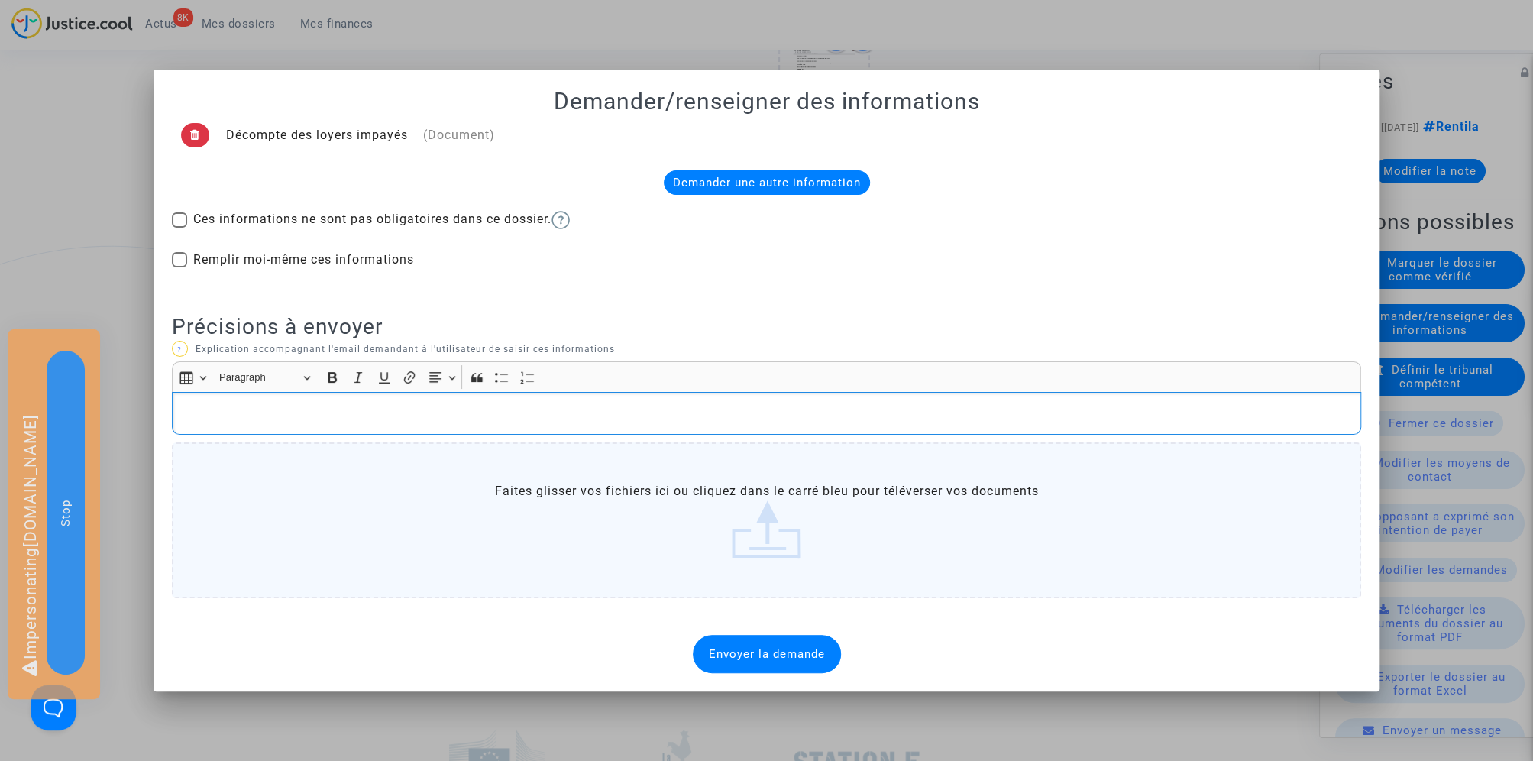
click at [467, 406] on p "Rich Text Editor, main" at bounding box center [765, 412] width 1173 height 19
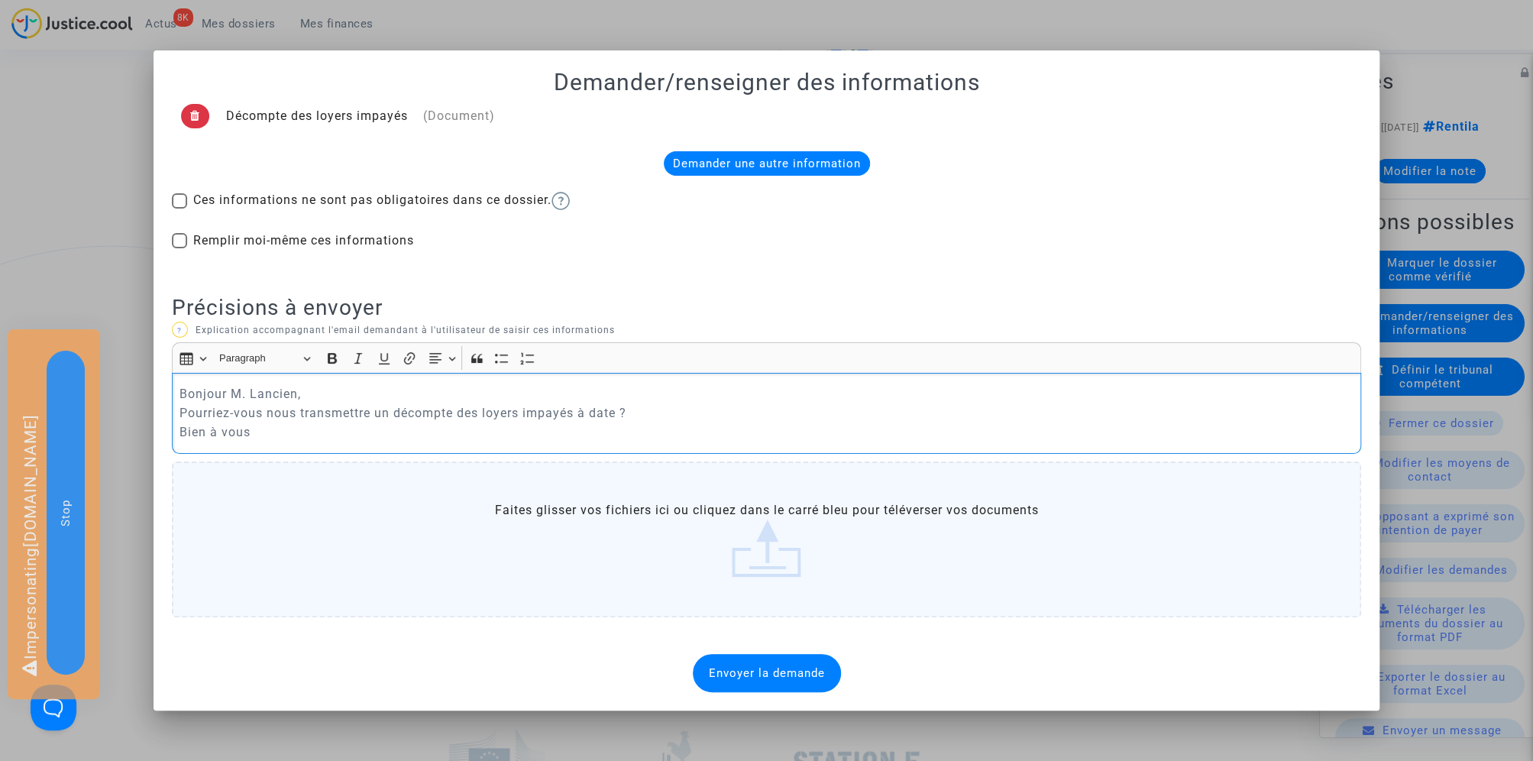
click at [706, 419] on p "Bonjour M. Lancien, Pourriez-vous nous transmettre un décompte des loyers impay…" at bounding box center [765, 412] width 1173 height 57
click at [787, 675] on span "Envoyer la demande" at bounding box center [767, 673] width 116 height 14
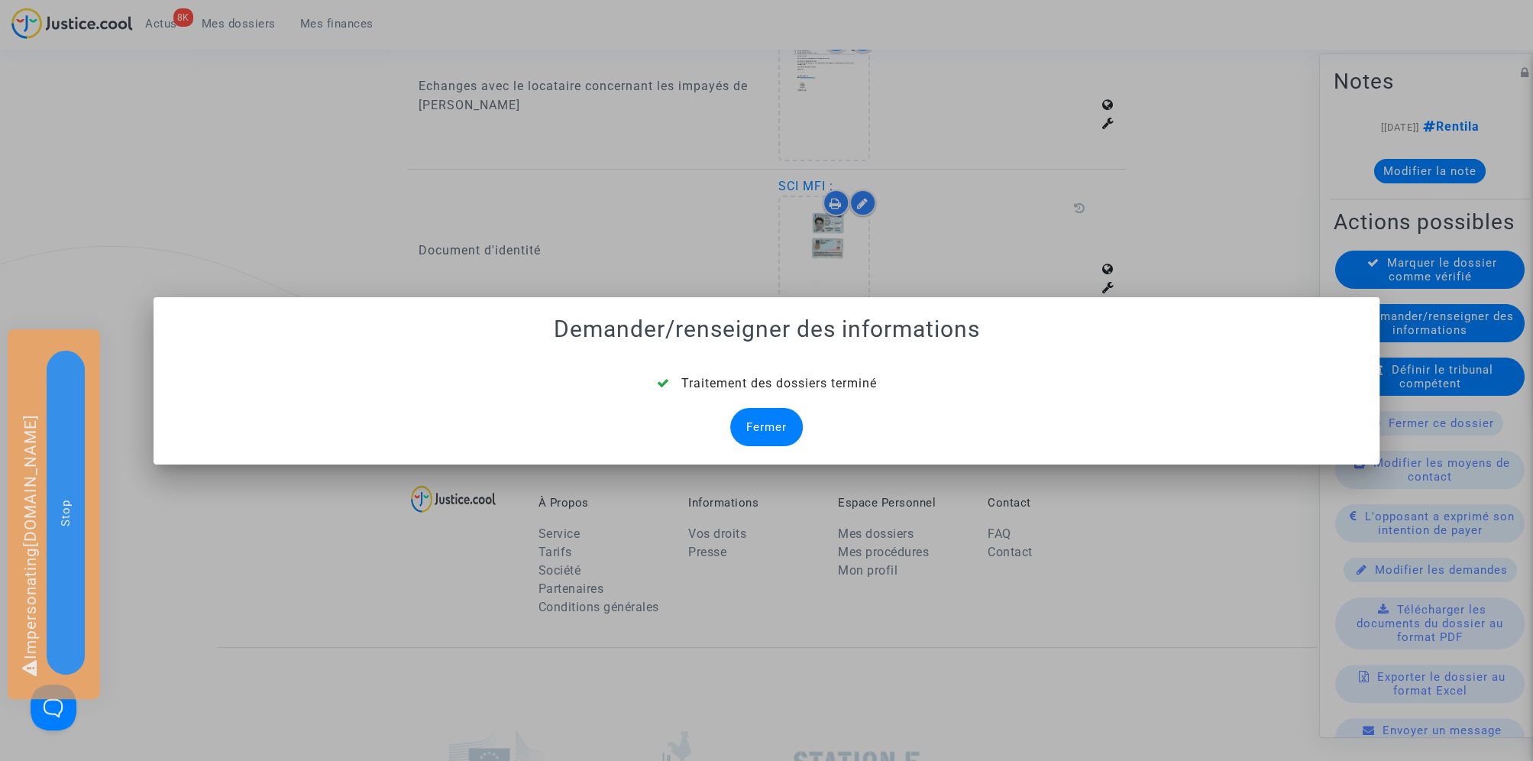
click at [786, 427] on div "Fermer" at bounding box center [766, 427] width 73 height 38
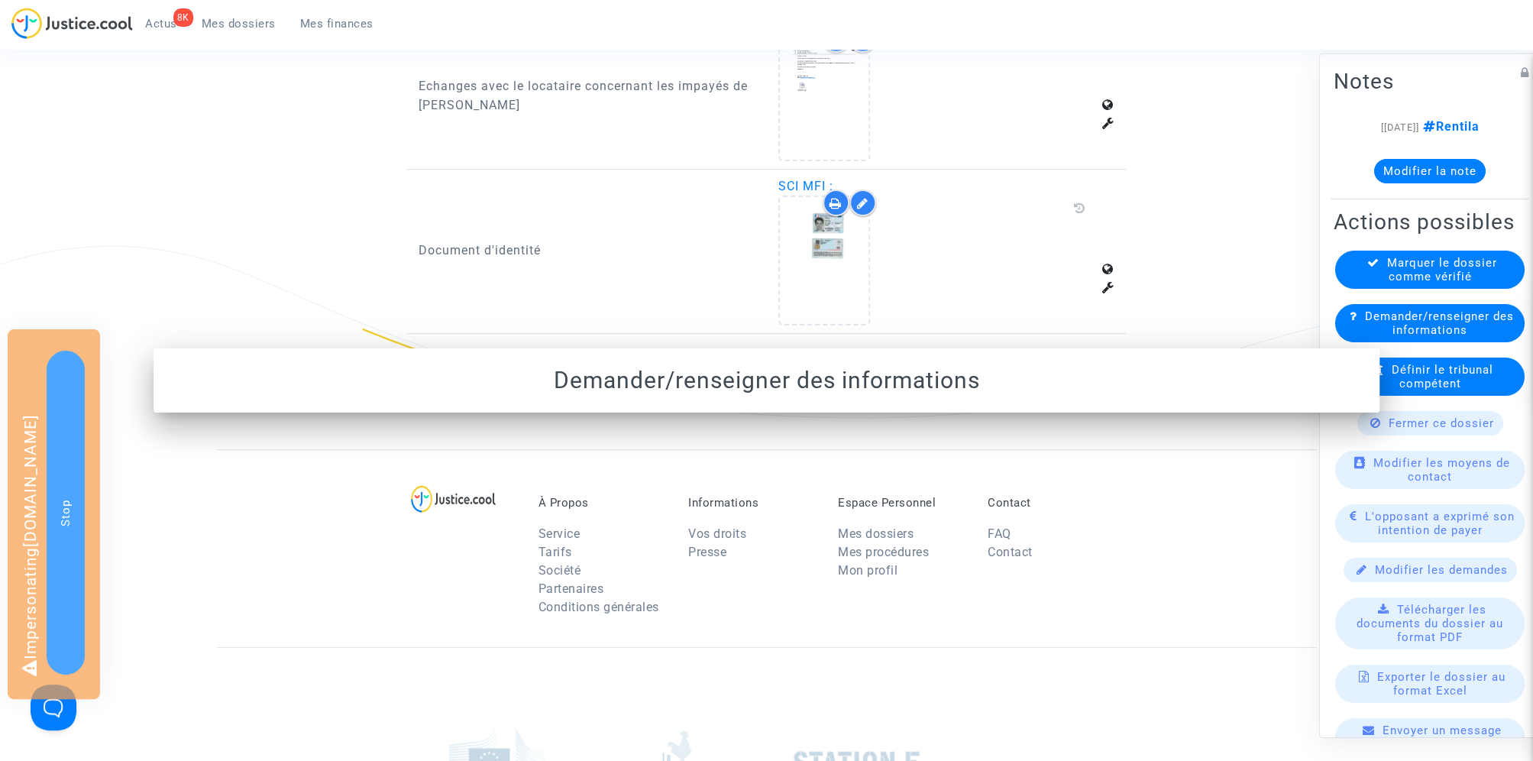
scroll to position [1035, 0]
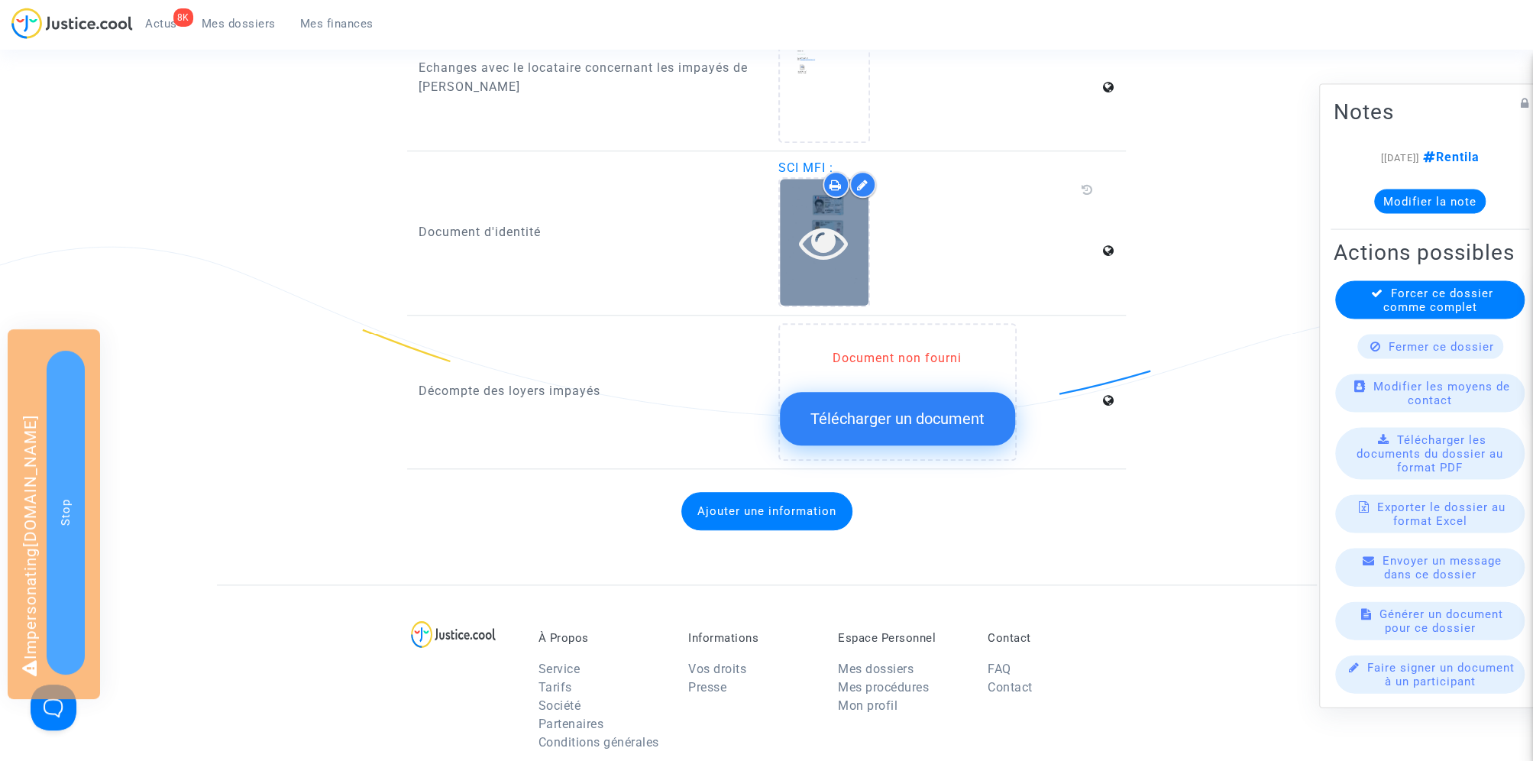
click at [830, 249] on icon at bounding box center [824, 242] width 50 height 49
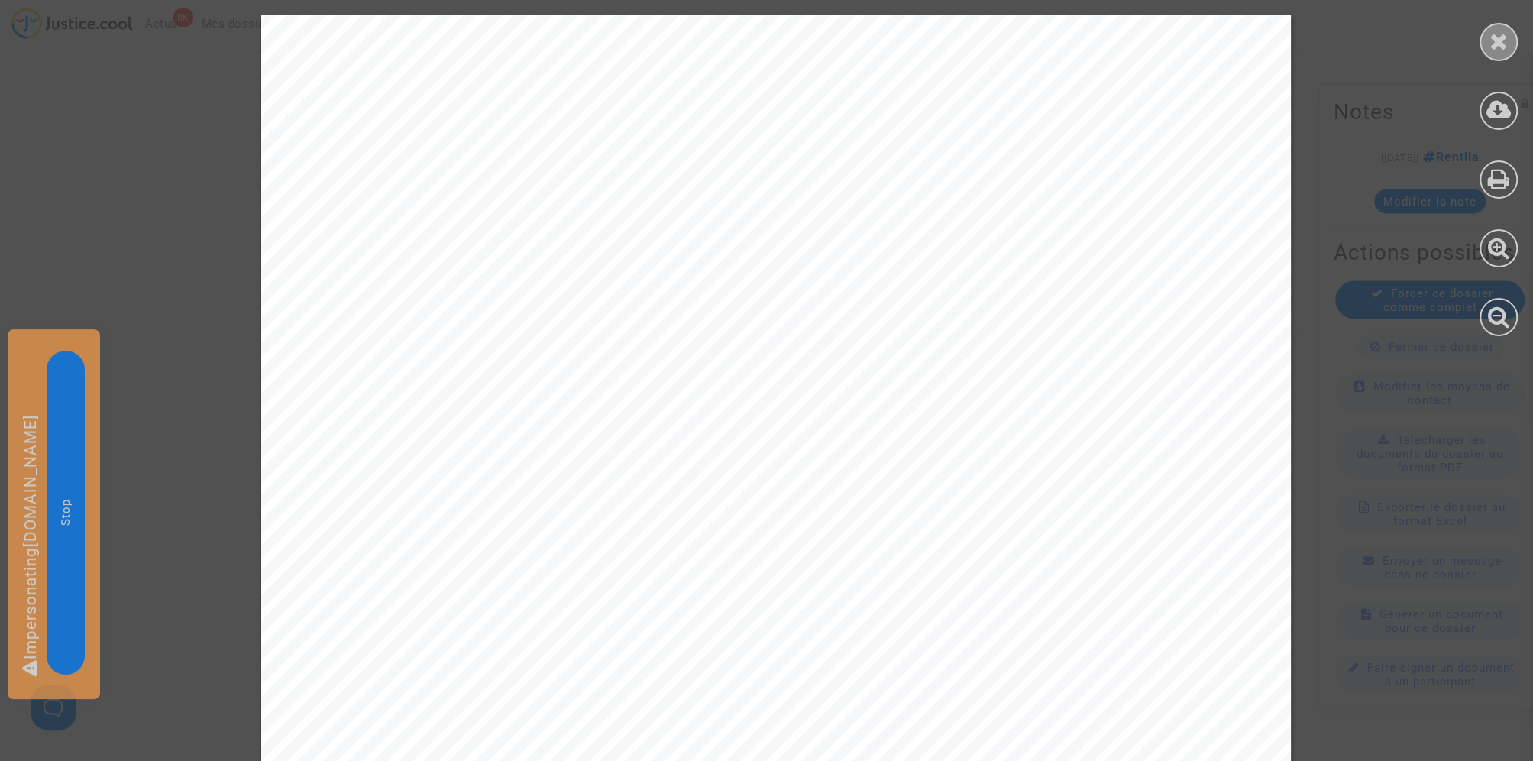
click at [1511, 44] on div at bounding box center [1498, 42] width 38 height 38
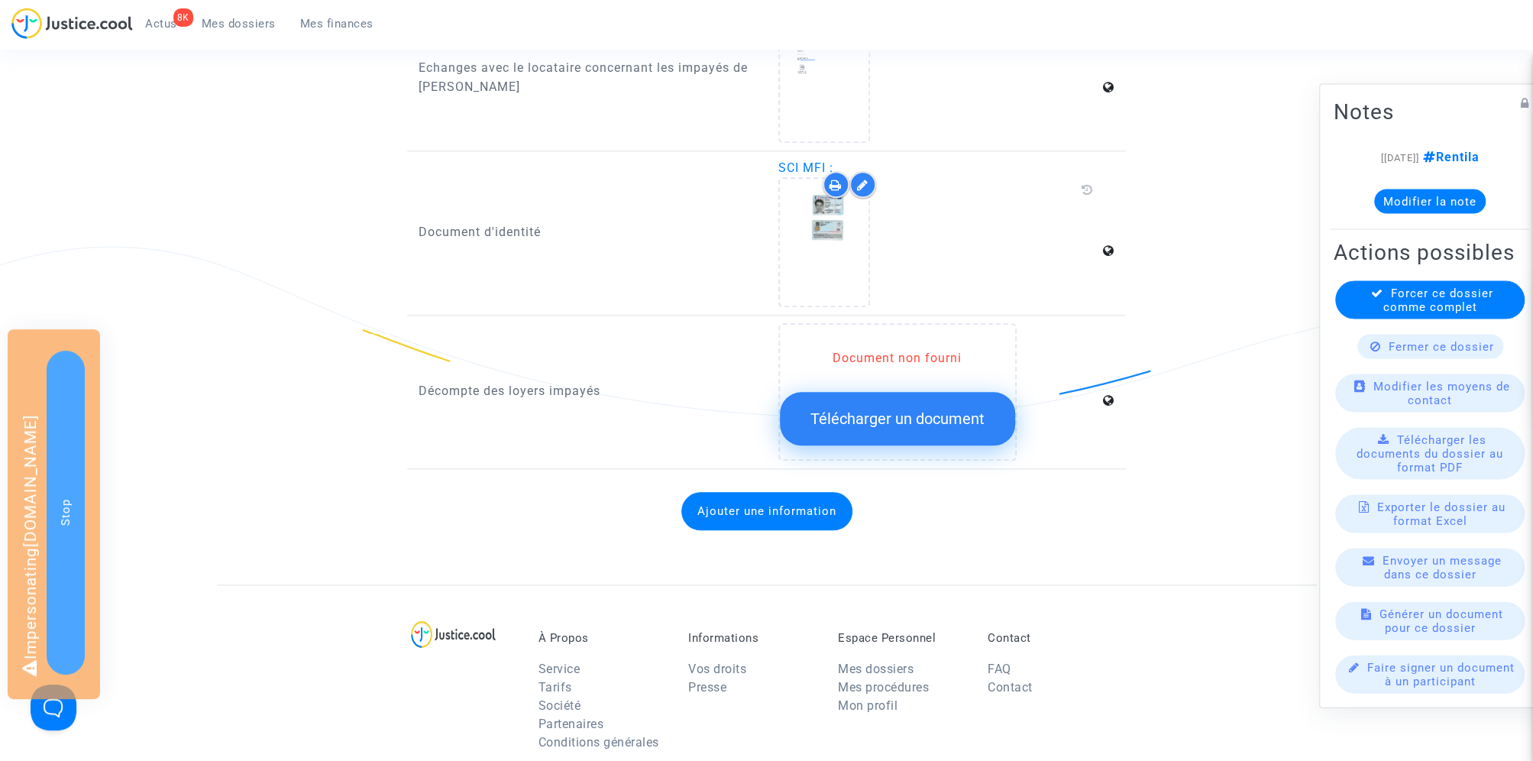
scroll to position [0, 0]
